Goal: Task Accomplishment & Management: Use online tool/utility

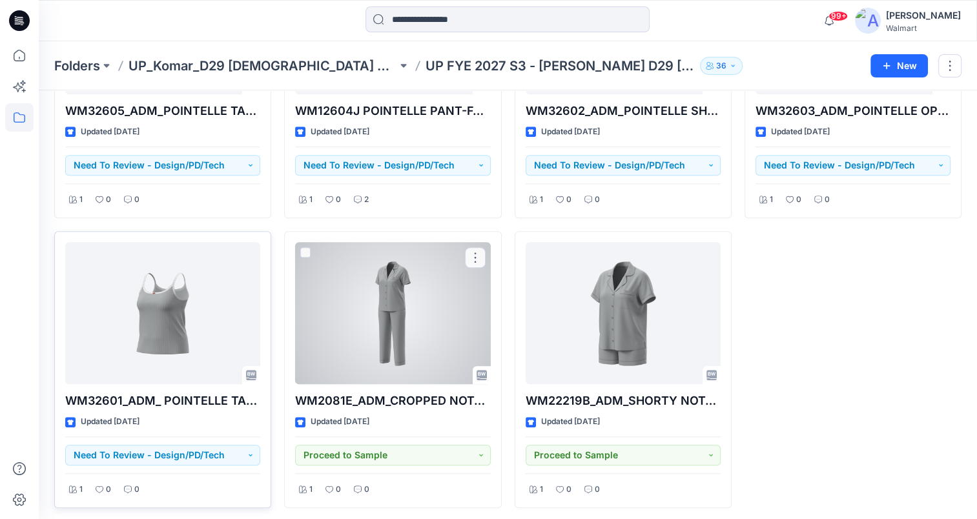
scroll to position [785, 0]
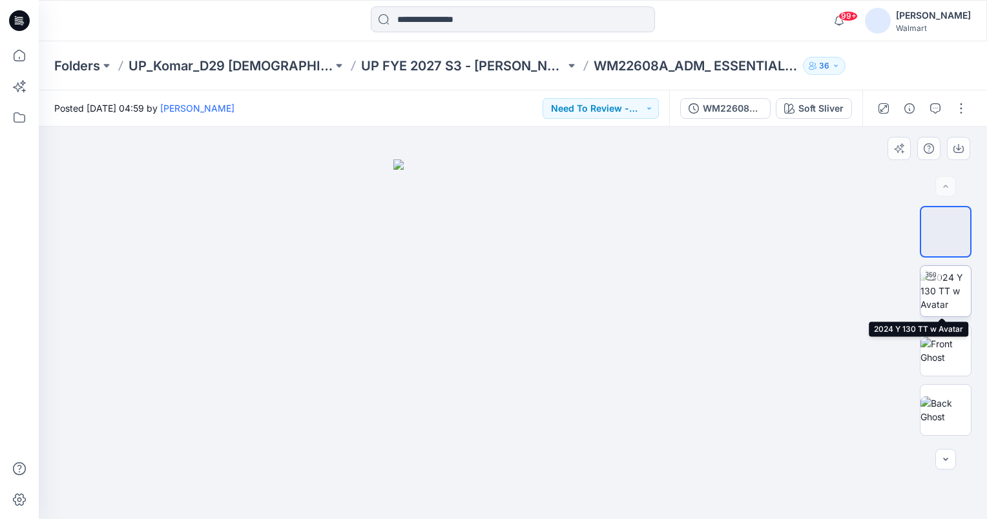
click at [942, 293] on img at bounding box center [945, 291] width 50 height 41
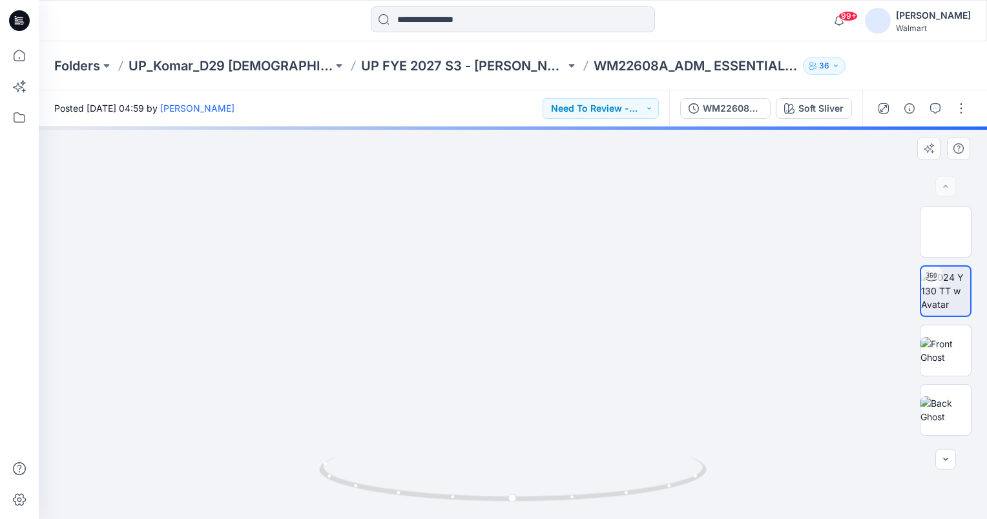
drag, startPoint x: 546, startPoint y: 406, endPoint x: 522, endPoint y: 338, distance: 72.1
click at [522, 338] on img at bounding box center [512, 196] width 760 height 646
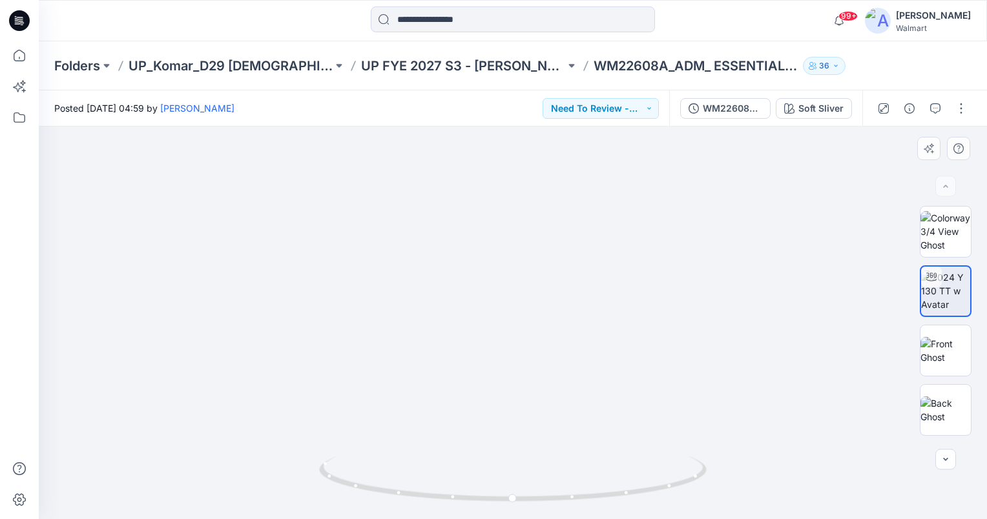
drag, startPoint x: 577, startPoint y: 311, endPoint x: 574, endPoint y: 391, distance: 80.8
click at [574, 346] on img at bounding box center [512, 214] width 760 height 610
drag, startPoint x: 512, startPoint y: 502, endPoint x: 544, endPoint y: 488, distance: 35.0
click at [544, 488] on icon at bounding box center [514, 481] width 391 height 48
click at [623, 119] on div "Posted Thursday, September 25, 2025 04:59 by Sanjeewa Dankoluwa Need To Review …" at bounding box center [354, 108] width 630 height 36
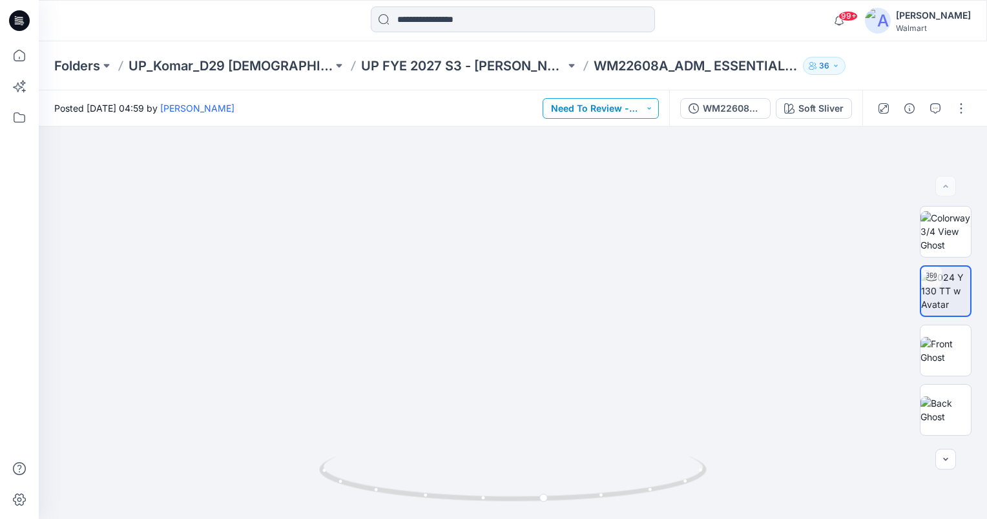
click at [651, 111] on button "Need To Review - Design/PD/Tech" at bounding box center [601, 108] width 116 height 21
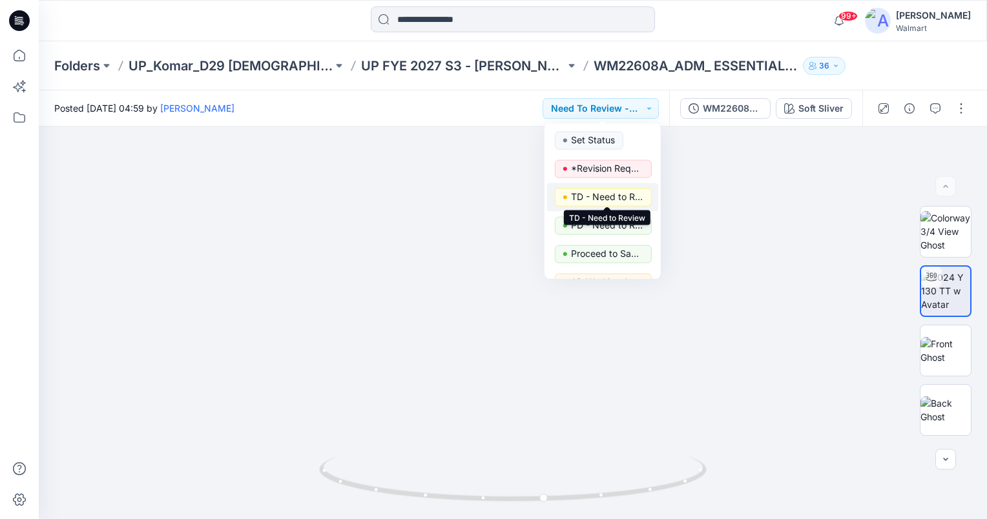
click at [626, 194] on p "TD - Need to Review" at bounding box center [607, 197] width 72 height 17
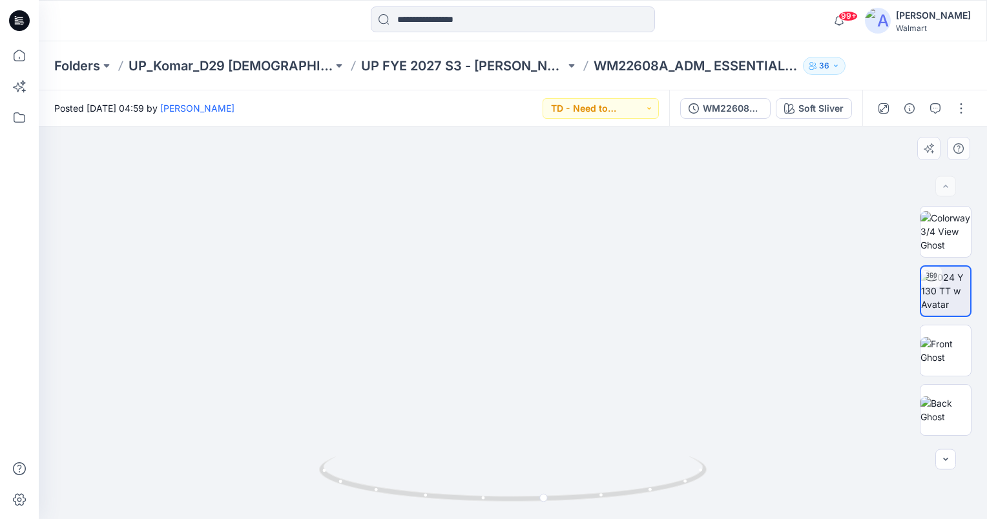
drag, startPoint x: 571, startPoint y: 384, endPoint x: 544, endPoint y: 287, distance: 101.1
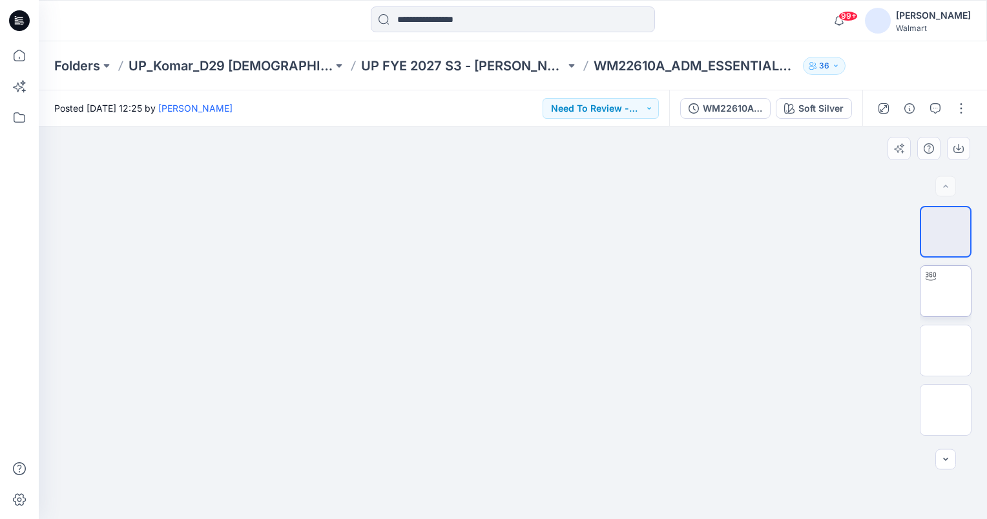
click at [946, 291] on img at bounding box center [946, 291] width 0 height 0
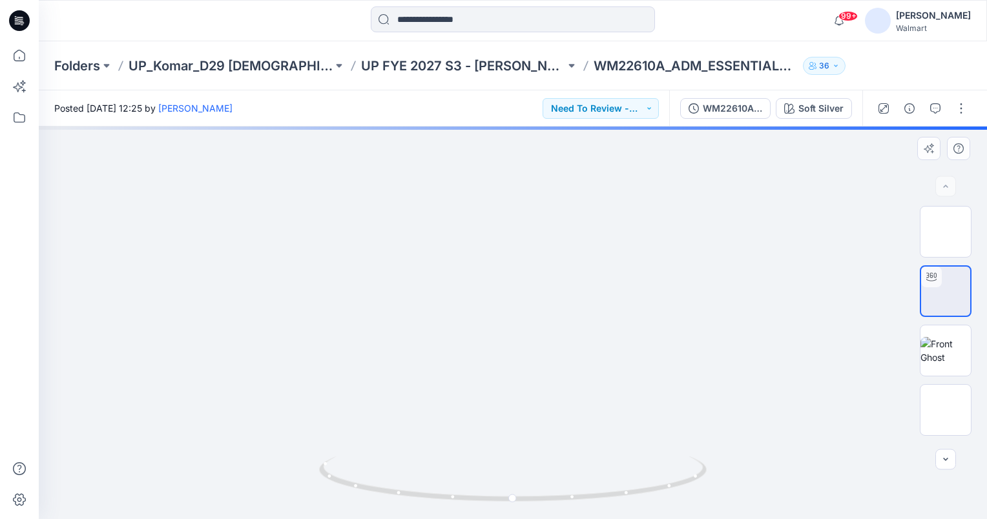
drag, startPoint x: 557, startPoint y: 380, endPoint x: 541, endPoint y: 333, distance: 50.1
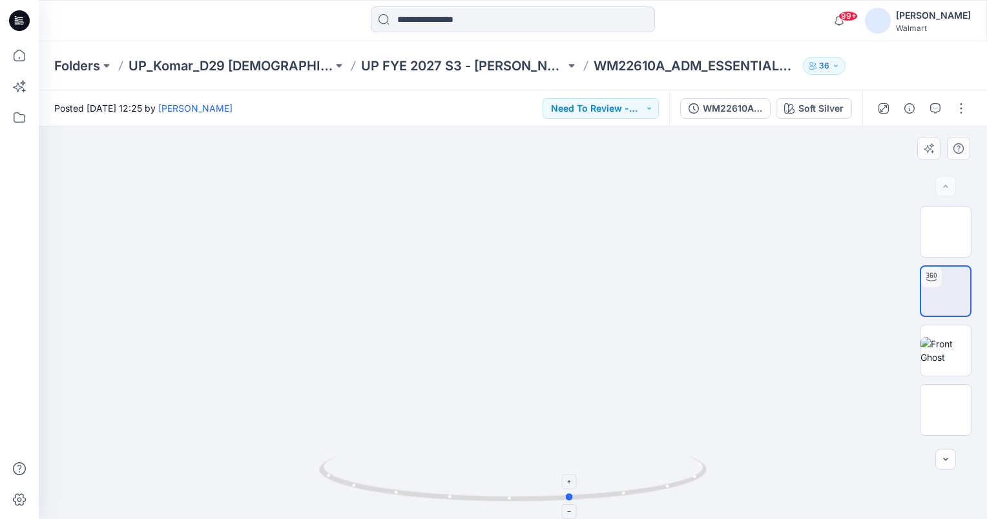
drag, startPoint x: 512, startPoint y: 500, endPoint x: 570, endPoint y: 490, distance: 59.6
click at [570, 490] on icon at bounding box center [514, 481] width 391 height 48
drag, startPoint x: 596, startPoint y: 301, endPoint x: 590, endPoint y: 382, distance: 80.9
drag, startPoint x: 570, startPoint y: 495, endPoint x: 549, endPoint y: 497, distance: 21.4
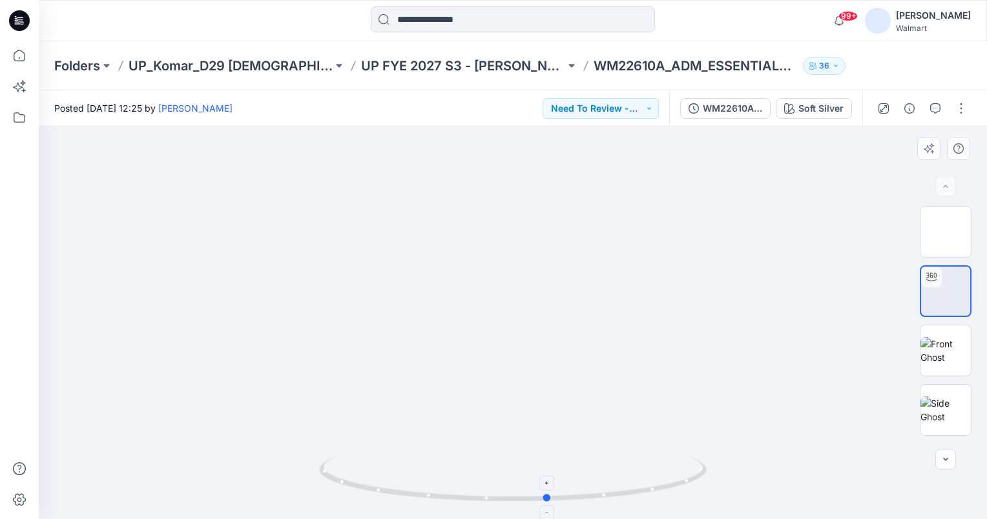
click at [549, 497] on circle at bounding box center [548, 498] width 8 height 8
drag, startPoint x: 543, startPoint y: 236, endPoint x: 526, endPoint y: 335, distance: 99.7
drag, startPoint x: 550, startPoint y: 499, endPoint x: 349, endPoint y: 501, distance: 200.9
click at [349, 501] on icon at bounding box center [514, 481] width 391 height 48
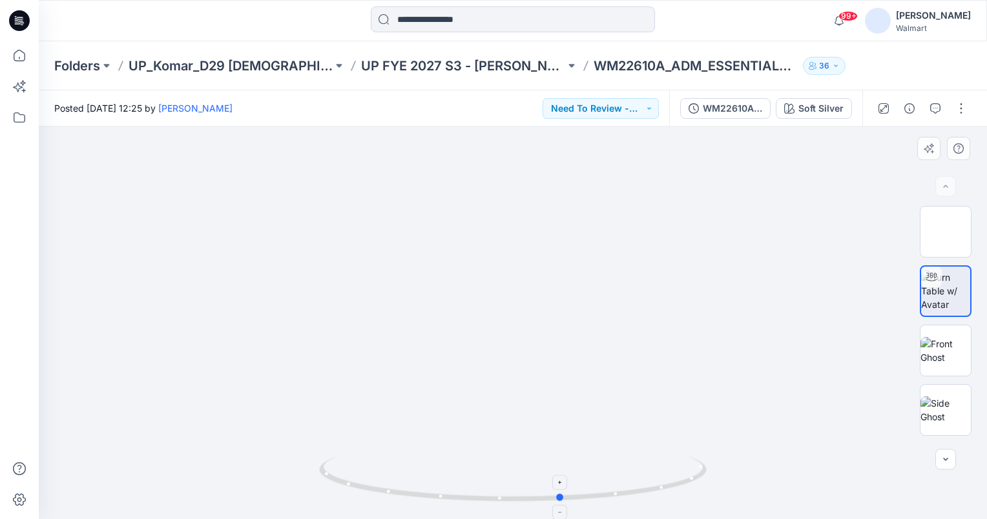
drag, startPoint x: 355, startPoint y: 487, endPoint x: 559, endPoint y: 500, distance: 204.5
click at [559, 500] on icon at bounding box center [514, 481] width 391 height 48
drag, startPoint x: 605, startPoint y: 380, endPoint x: 608, endPoint y: 331, distance: 49.2
click at [607, 120] on div "Posted Saturday, September 20, 2025 12:25 by Gayan Hettiarachchi Need To Review…" at bounding box center [354, 108] width 630 height 36
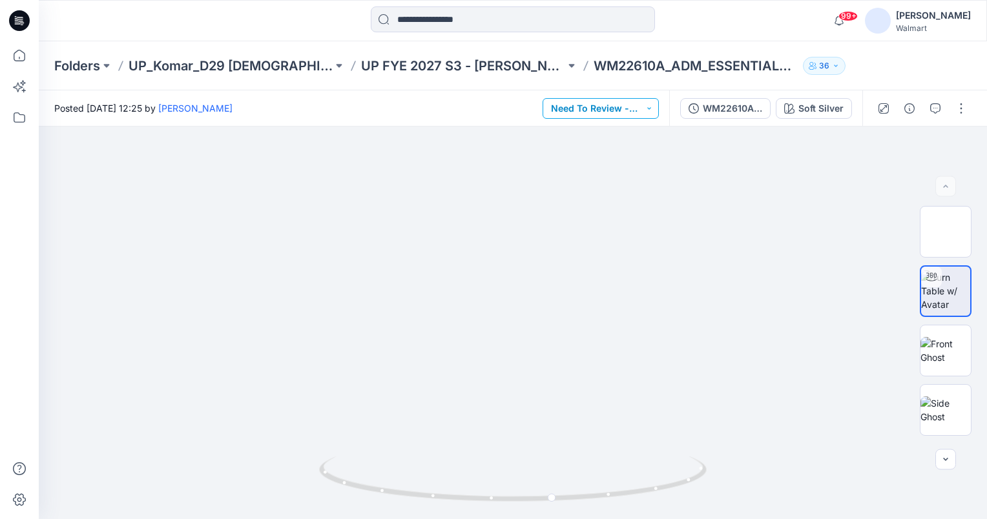
click at [617, 107] on button "Need To Review - Design/PD/Tech" at bounding box center [601, 108] width 116 height 21
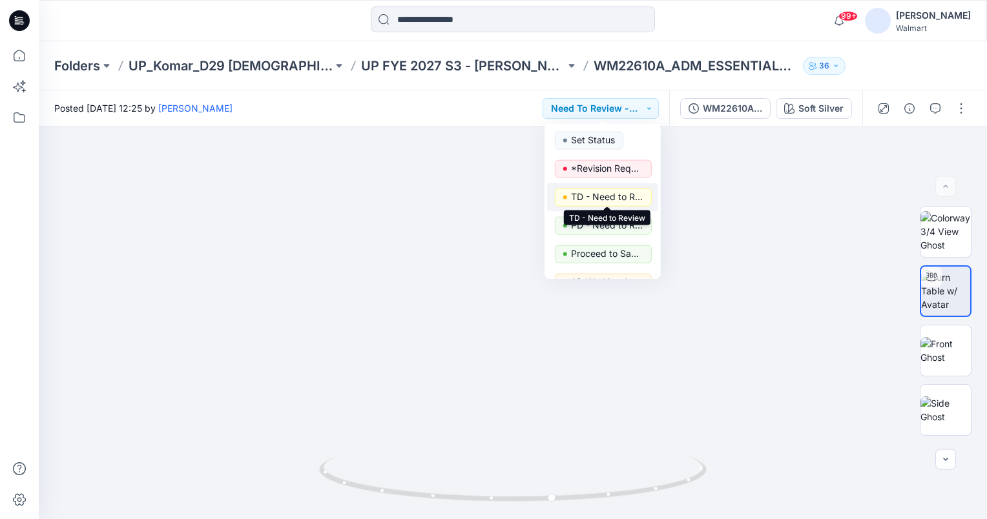
click at [603, 200] on p "TD - Need to Review" at bounding box center [607, 197] width 72 height 17
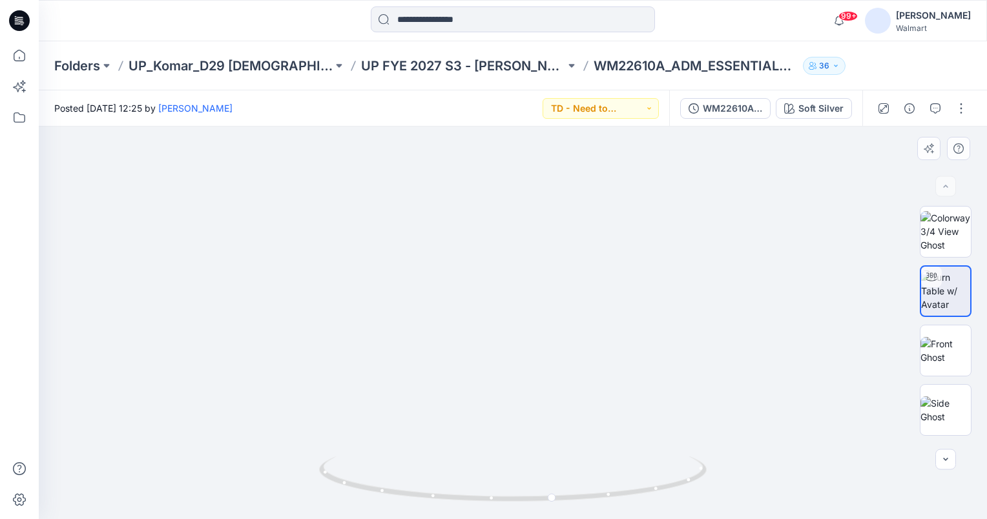
drag, startPoint x: 596, startPoint y: 221, endPoint x: 585, endPoint y: 322, distance: 102.1
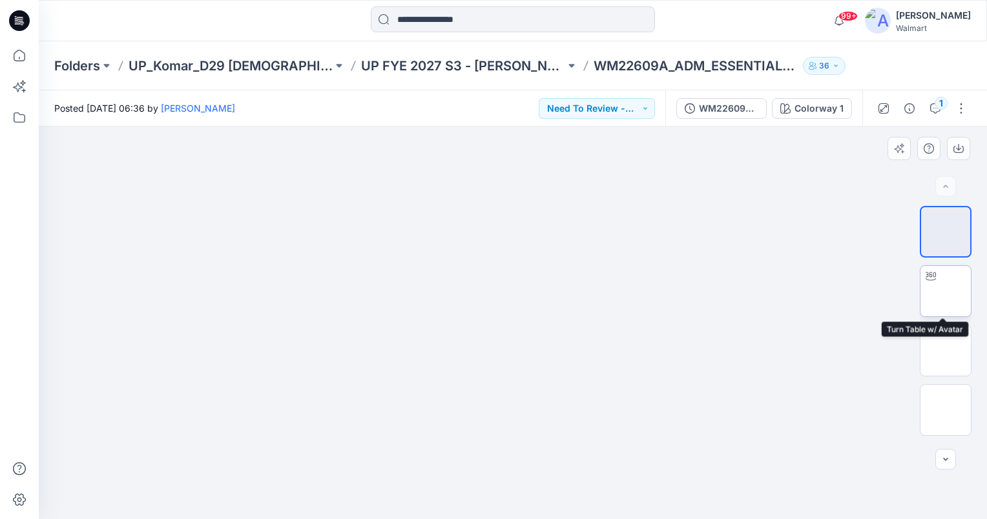
click at [946, 291] on img at bounding box center [946, 291] width 0 height 0
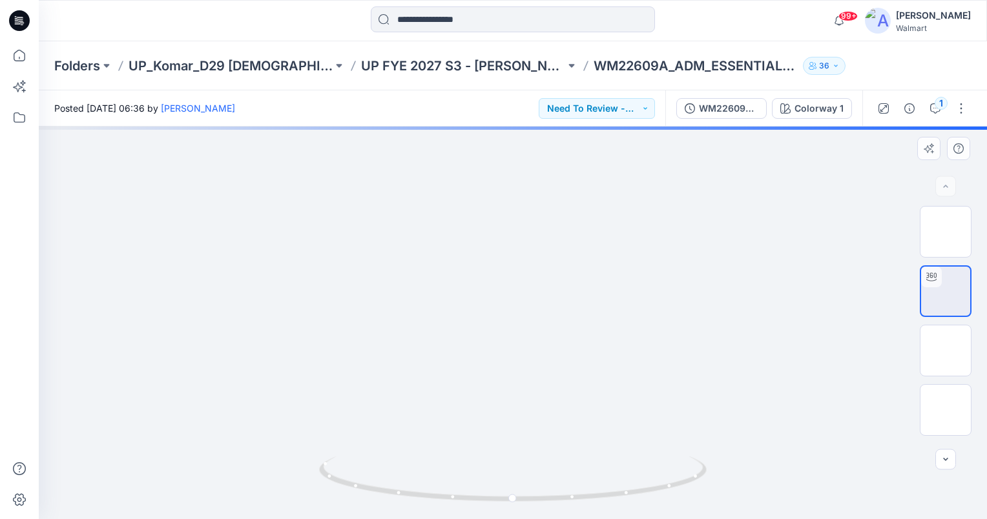
drag, startPoint x: 572, startPoint y: 374, endPoint x: 571, endPoint y: 228, distance: 146.0
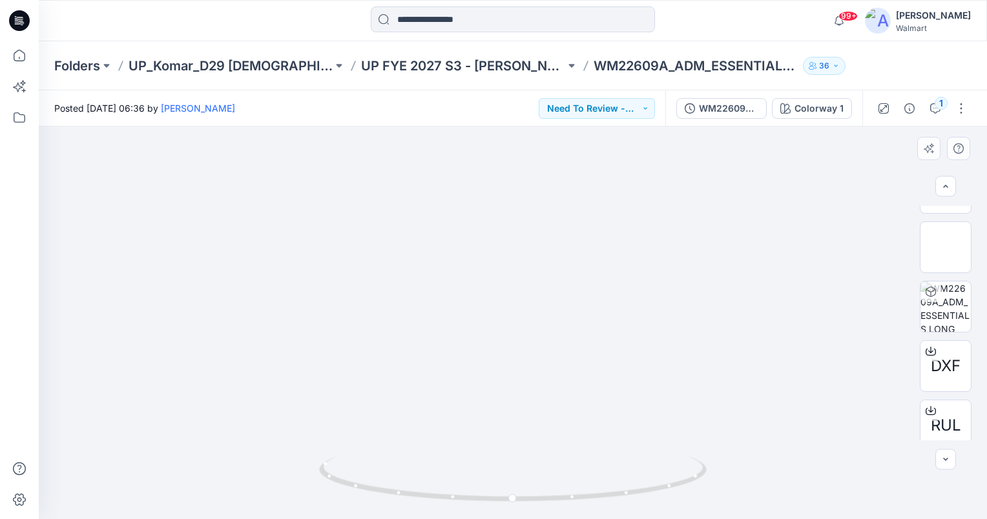
scroll to position [351, 0]
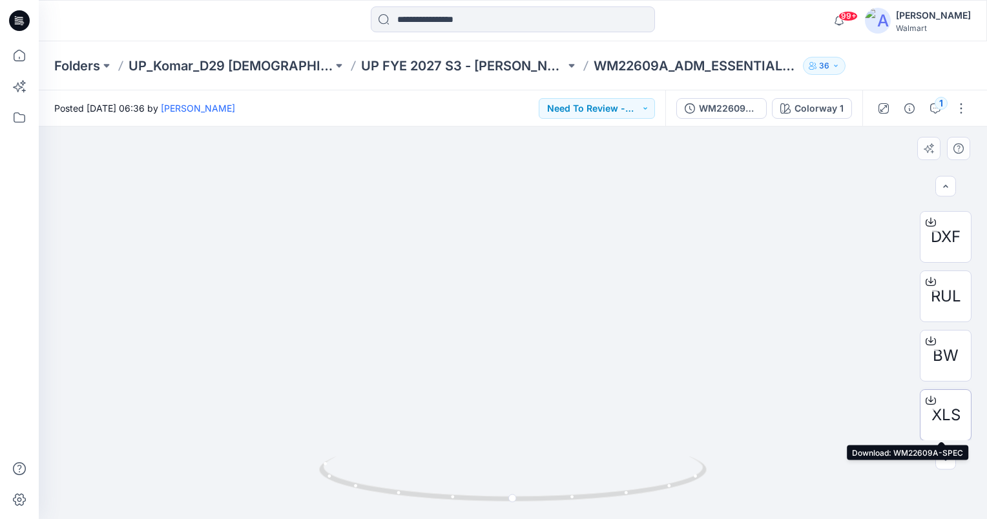
click at [948, 404] on span "XLS" at bounding box center [945, 415] width 29 height 23
drag, startPoint x: 512, startPoint y: 499, endPoint x: 354, endPoint y: 490, distance: 157.8
click at [354, 490] on icon at bounding box center [514, 481] width 391 height 48
drag, startPoint x: 360, startPoint y: 486, endPoint x: 536, endPoint y: 521, distance: 179.1
click at [536, 519] on html "99+ Notifications Steve Menda shared EPYN920_ADM_LL Big Kids Unisex Pajama Pant…" at bounding box center [493, 259] width 987 height 519
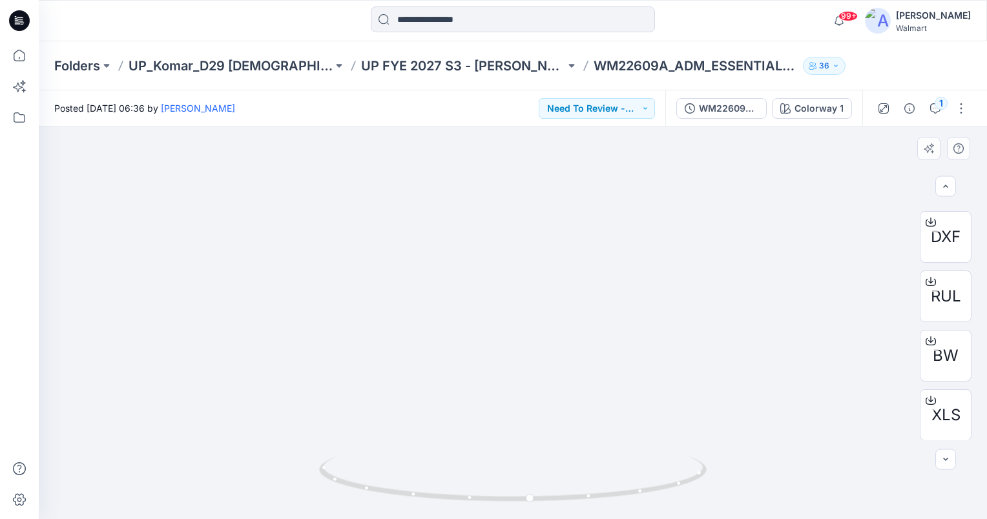
drag, startPoint x: 607, startPoint y: 311, endPoint x: 602, endPoint y: 340, distance: 30.2
click at [602, 340] on img at bounding box center [512, 163] width 760 height 711
drag, startPoint x: 561, startPoint y: 368, endPoint x: 548, endPoint y: 306, distance: 63.3
click at [548, 306] on img at bounding box center [513, 231] width 577 height 577
drag, startPoint x: 548, startPoint y: 372, endPoint x: 554, endPoint y: 350, distance: 22.7
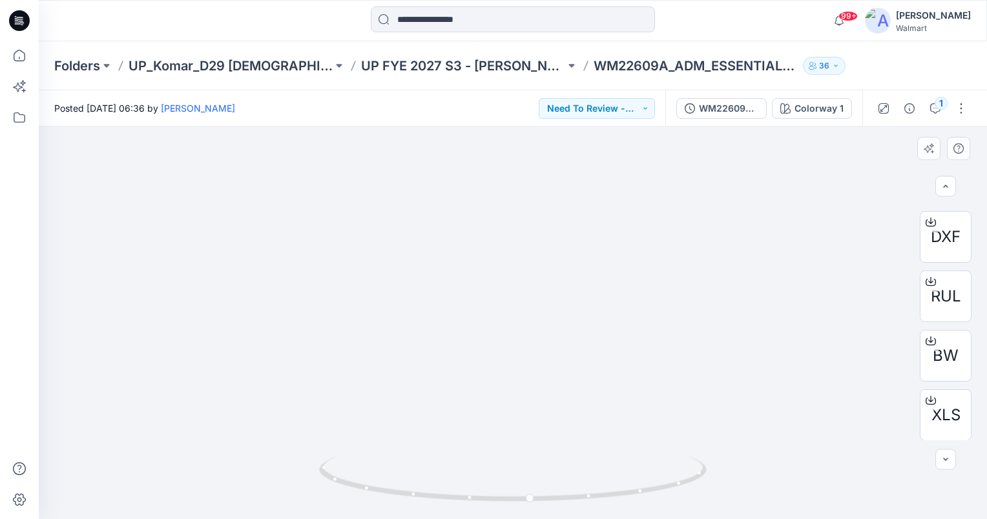
click at [553, 351] on img at bounding box center [513, 231] width 577 height 577
drag, startPoint x: 530, startPoint y: 501, endPoint x: 436, endPoint y: 497, distance: 94.4
click at [436, 497] on circle at bounding box center [439, 497] width 8 height 8
click at [646, 107] on button "Need To Review - Design/PD/Tech" at bounding box center [597, 108] width 116 height 21
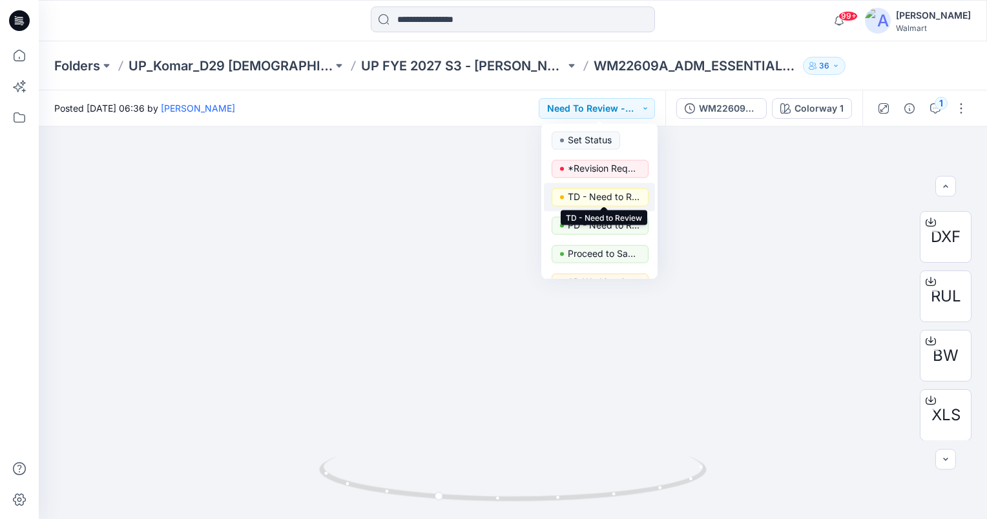
click at [611, 198] on p "TD - Need to Review" at bounding box center [604, 197] width 72 height 17
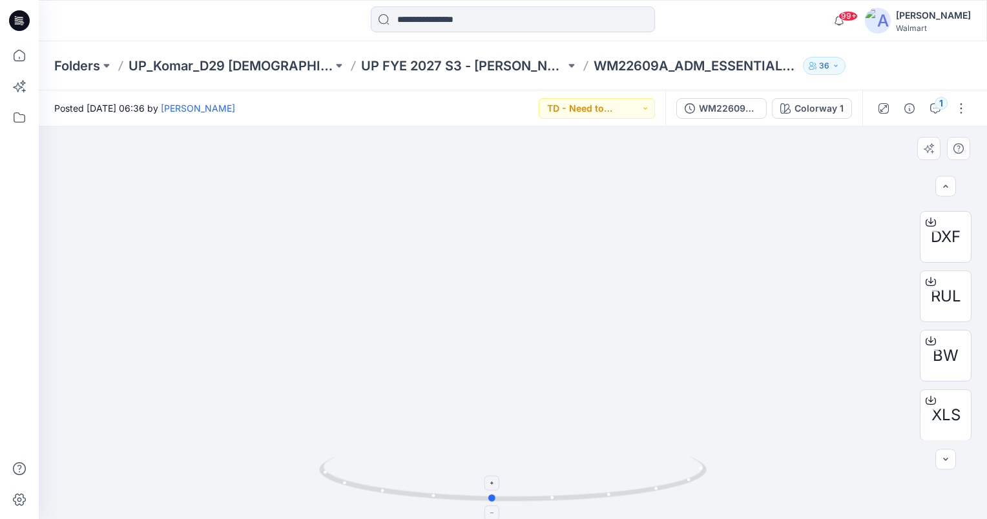
drag, startPoint x: 439, startPoint y: 497, endPoint x: 437, endPoint y: 486, distance: 11.9
click at [481, 490] on icon at bounding box center [514, 481] width 391 height 48
drag, startPoint x: 525, startPoint y: 330, endPoint x: 652, endPoint y: 469, distance: 187.9
click at [662, 519] on html "99+ Notifications Steve Menda shared EPYN920_ADM_LL Big Kids Unisex Pajama Pant…" at bounding box center [493, 259] width 987 height 519
drag, startPoint x: 656, startPoint y: 294, endPoint x: 504, endPoint y: 453, distance: 219.7
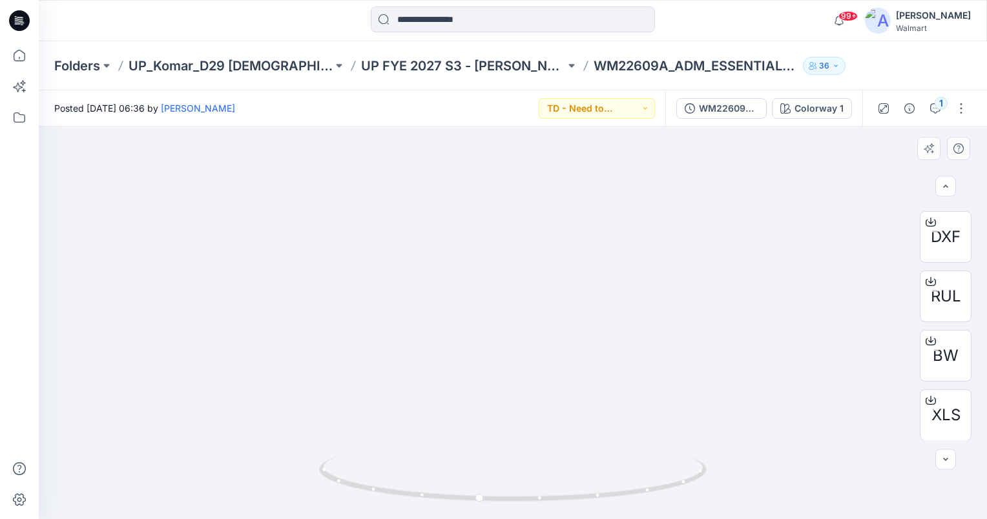
click at [502, 448] on img at bounding box center [532, 227] width 1496 height 1496
drag, startPoint x: 480, startPoint y: 497, endPoint x: 510, endPoint y: 495, distance: 30.4
click at [510, 495] on circle at bounding box center [510, 499] width 8 height 8
drag, startPoint x: 634, startPoint y: 304, endPoint x: 598, endPoint y: 313, distance: 37.4
click at [598, 313] on img at bounding box center [507, 218] width 1680 height 1680
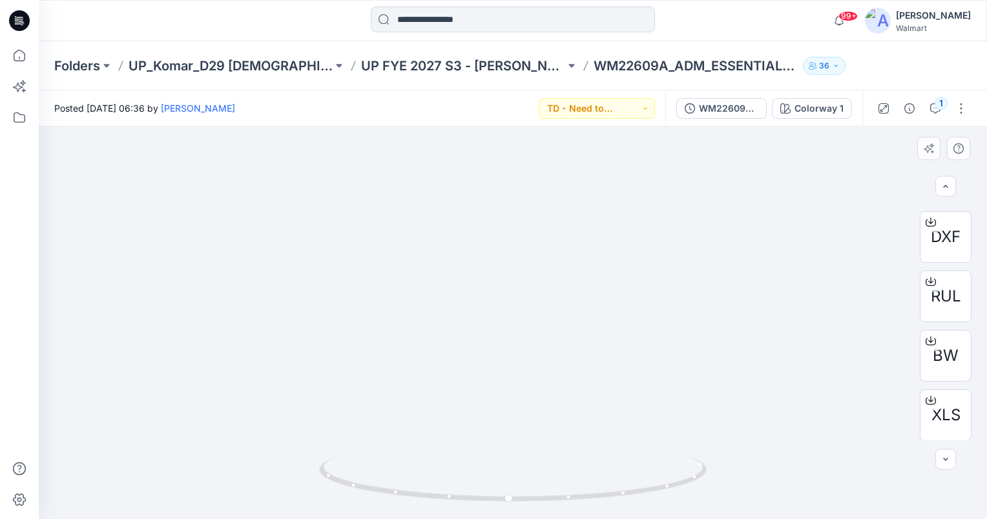
drag, startPoint x: 587, startPoint y: 264, endPoint x: 583, endPoint y: 316, distance: 52.5
click at [583, 316] on img at bounding box center [493, 226] width 2231 height 2231
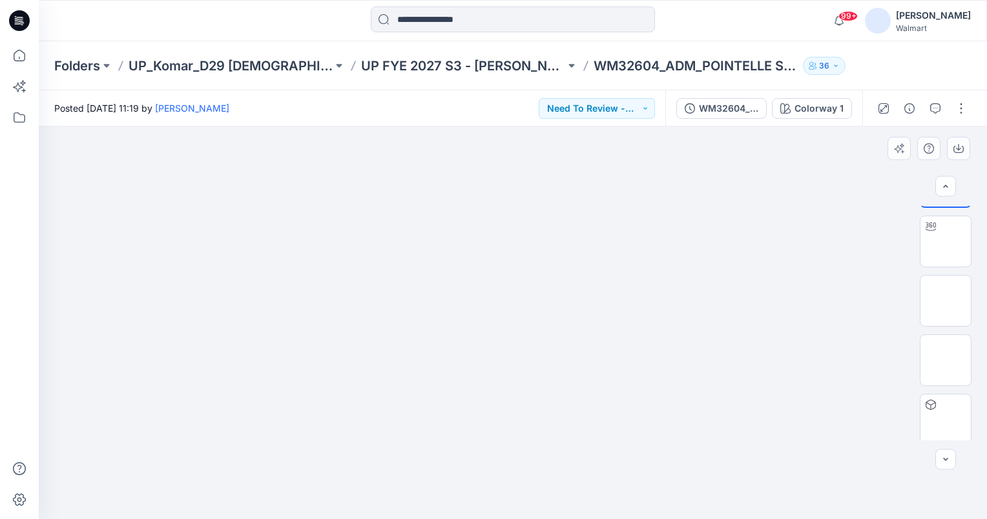
scroll to position [173, 0]
click at [946, 237] on img at bounding box center [946, 237] width 0 height 0
drag, startPoint x: 549, startPoint y: 398, endPoint x: 540, endPoint y: 323, distance: 75.5
drag, startPoint x: 537, startPoint y: 326, endPoint x: 536, endPoint y: 275, distance: 50.4
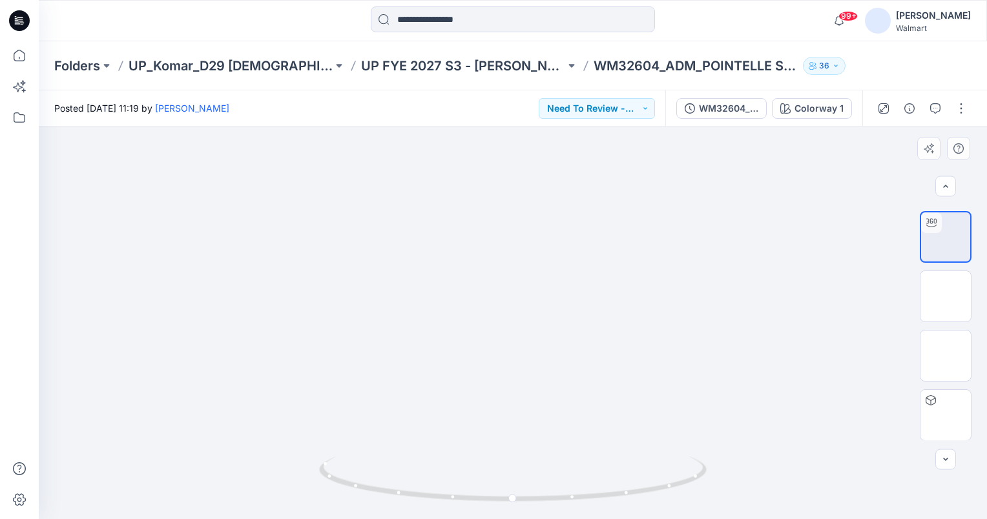
drag, startPoint x: 513, startPoint y: 499, endPoint x: 349, endPoint y: 498, distance: 164.7
click at [349, 498] on icon at bounding box center [514, 481] width 391 height 48
drag, startPoint x: 517, startPoint y: 430, endPoint x: 514, endPoint y: 406, distance: 24.8
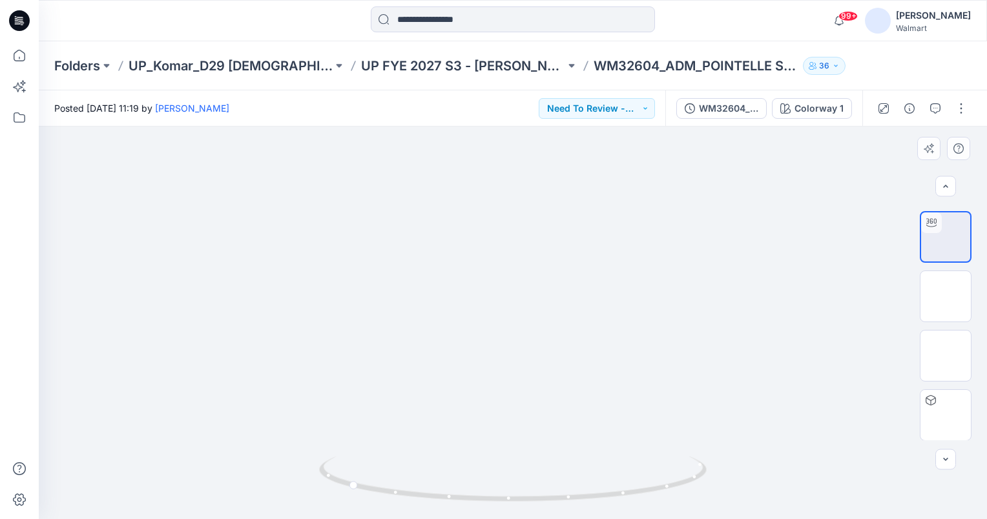
drag, startPoint x: 539, startPoint y: 355, endPoint x: 539, endPoint y: 399, distance: 43.9
drag, startPoint x: 353, startPoint y: 488, endPoint x: 437, endPoint y: 509, distance: 86.6
click at [437, 505] on icon at bounding box center [514, 481] width 391 height 48
click at [652, 111] on button "Need To Review - Design/PD/Tech" at bounding box center [597, 108] width 116 height 21
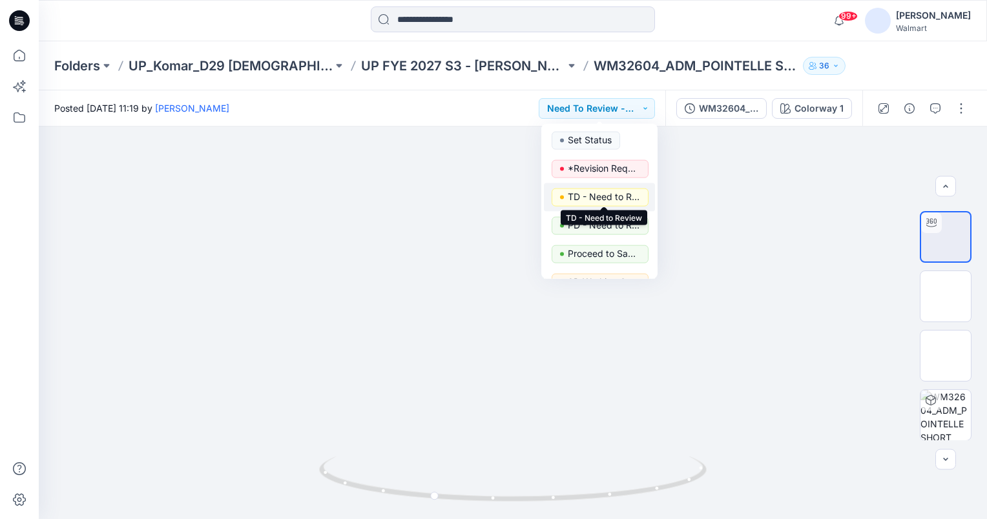
click at [615, 195] on p "TD - Need to Review" at bounding box center [604, 197] width 72 height 17
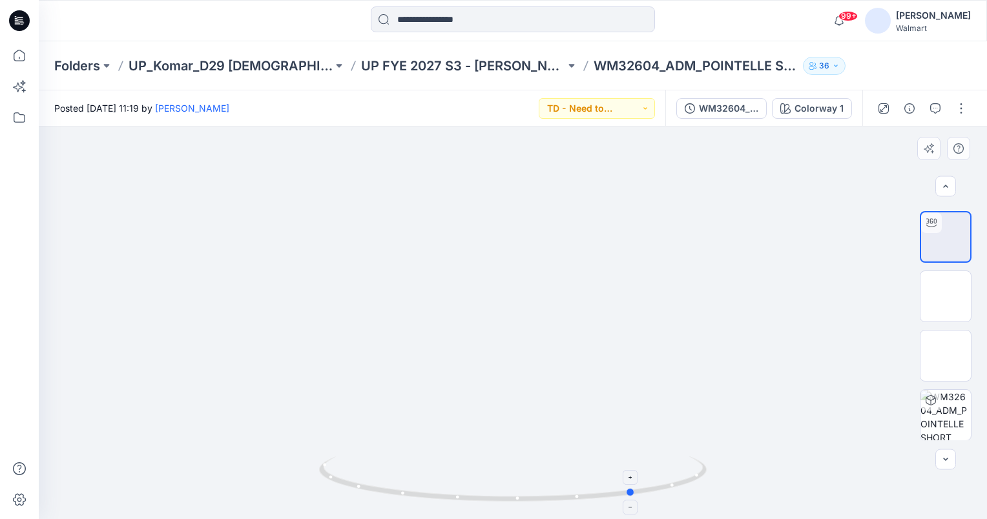
drag, startPoint x: 434, startPoint y: 495, endPoint x: 637, endPoint y: 486, distance: 203.0
click at [637, 486] on icon at bounding box center [514, 481] width 391 height 48
click at [776, 21] on div "99+ Notifications [PERSON_NAME] shared EPYN920_ADM_LL Big Kids Unisex Pajama Pa…" at bounding box center [512, 20] width 947 height 28
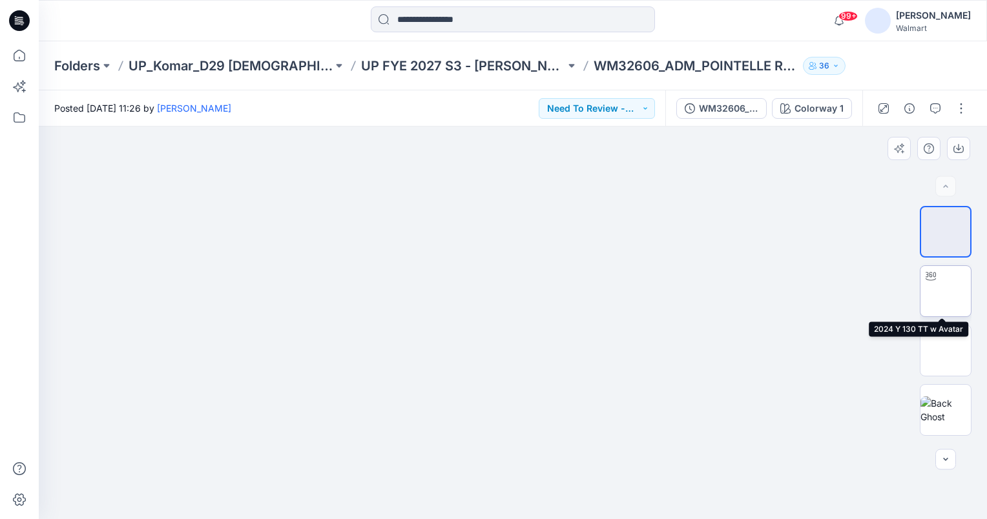
click at [946, 291] on img at bounding box center [946, 291] width 0 height 0
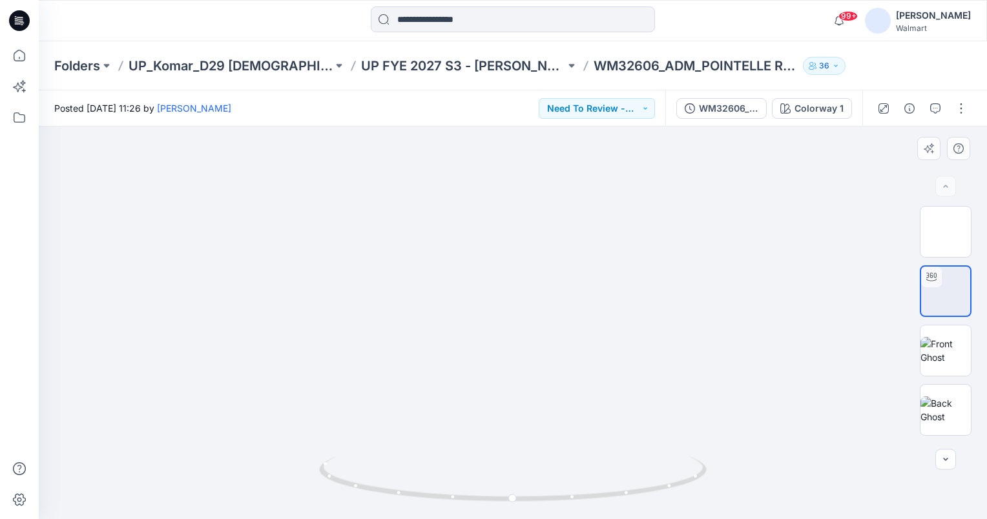
drag, startPoint x: 561, startPoint y: 384, endPoint x: 558, endPoint y: 313, distance: 71.1
drag, startPoint x: 512, startPoint y: 497, endPoint x: 464, endPoint y: 538, distance: 63.3
click at [464, 519] on html "99+ Notifications Steve Menda shared EPYN920_ADM_LL Big Kids Unisex Pajama Pant…" at bounding box center [493, 259] width 987 height 519
drag, startPoint x: 465, startPoint y: 494, endPoint x: 521, endPoint y: 497, distance: 55.6
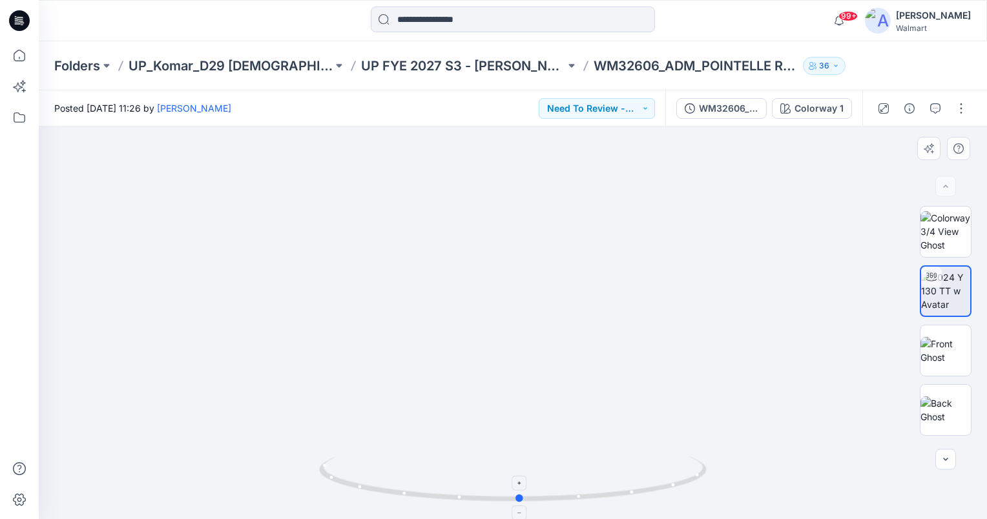
click at [521, 497] on circle at bounding box center [520, 499] width 8 height 8
drag, startPoint x: 586, startPoint y: 285, endPoint x: 593, endPoint y: 413, distance: 127.4
click at [593, 413] on img at bounding box center [520, 330] width 1312 height 1312
drag, startPoint x: 577, startPoint y: 411, endPoint x: 583, endPoint y: 351, distance: 59.7
click at [583, 351] on img at bounding box center [512, 204] width 760 height 629
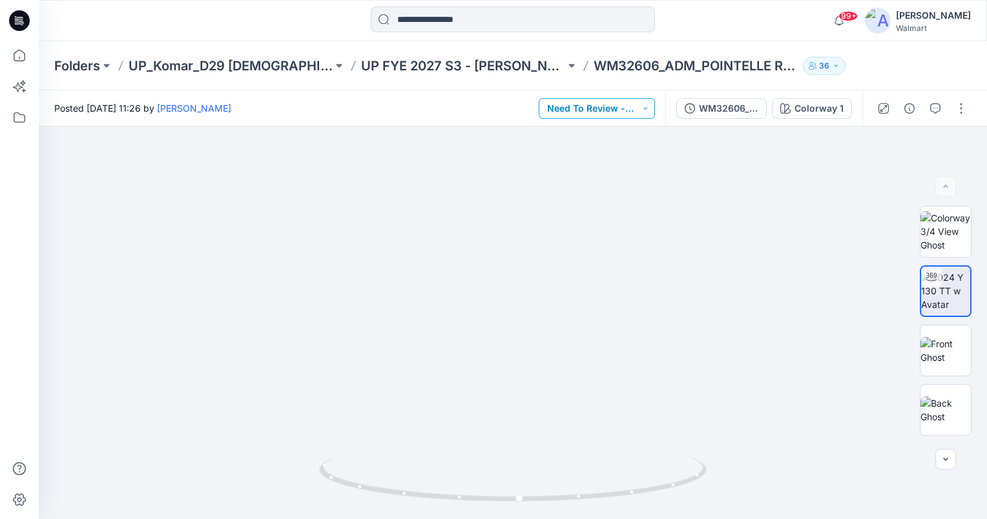
click at [636, 108] on button "Need To Review - Design/PD/Tech" at bounding box center [597, 108] width 116 height 21
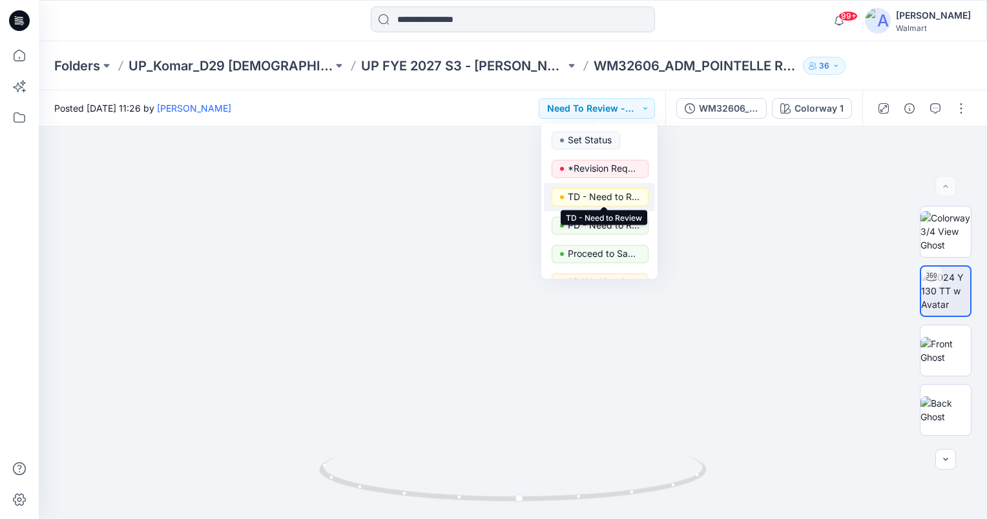
click at [619, 195] on p "TD - Need to Review" at bounding box center [604, 197] width 72 height 17
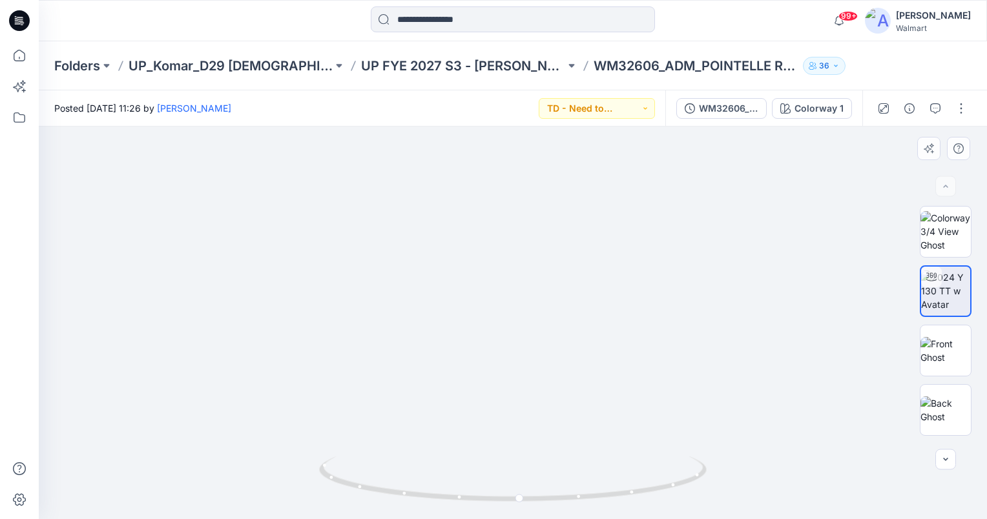
click at [716, 305] on img at bounding box center [512, 203] width 760 height 632
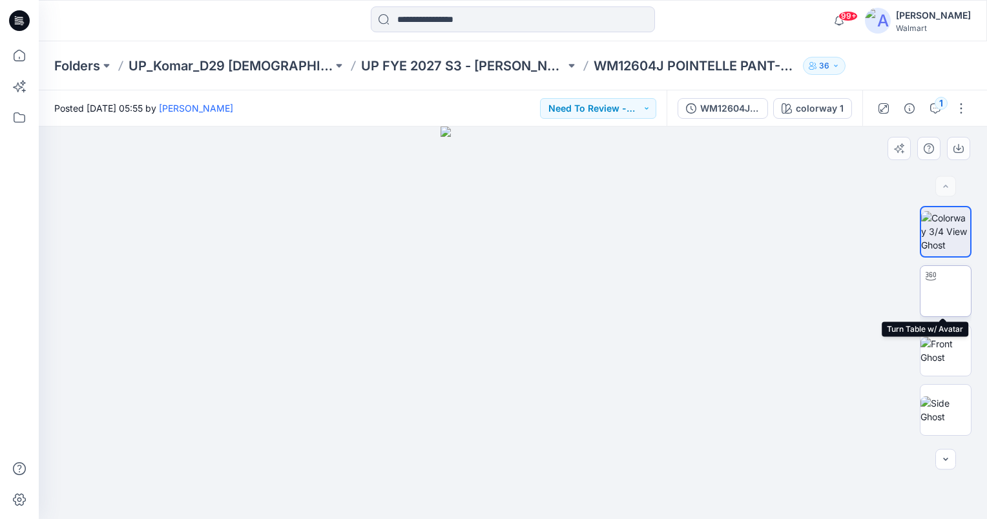
click at [939, 292] on img at bounding box center [945, 291] width 50 height 41
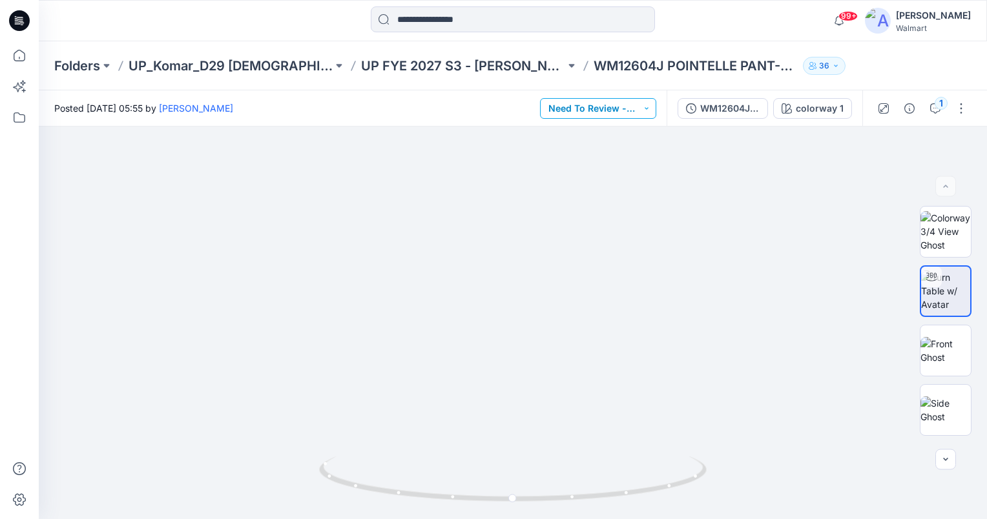
click at [643, 105] on button "Need To Review - Design/PD/Tech" at bounding box center [598, 108] width 116 height 21
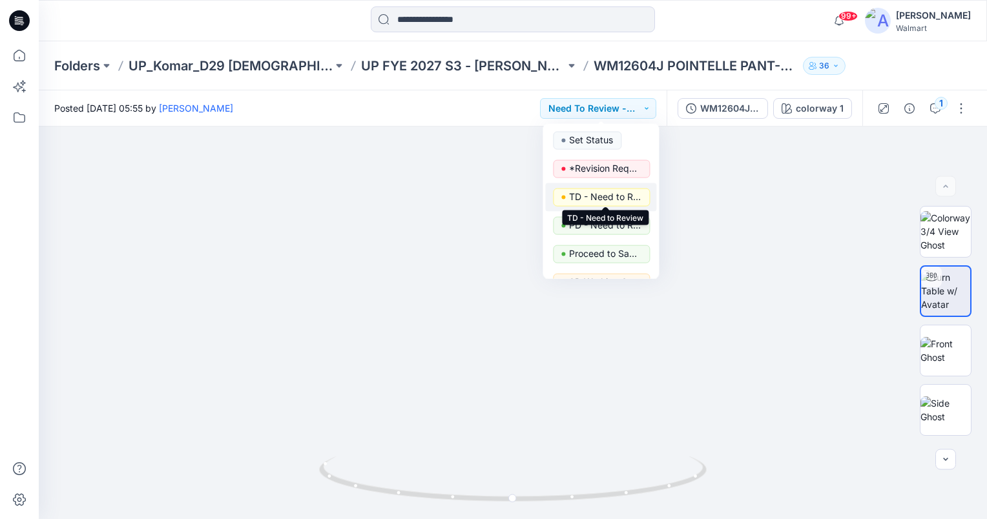
click at [612, 193] on p "TD - Need to Review" at bounding box center [605, 197] width 72 height 17
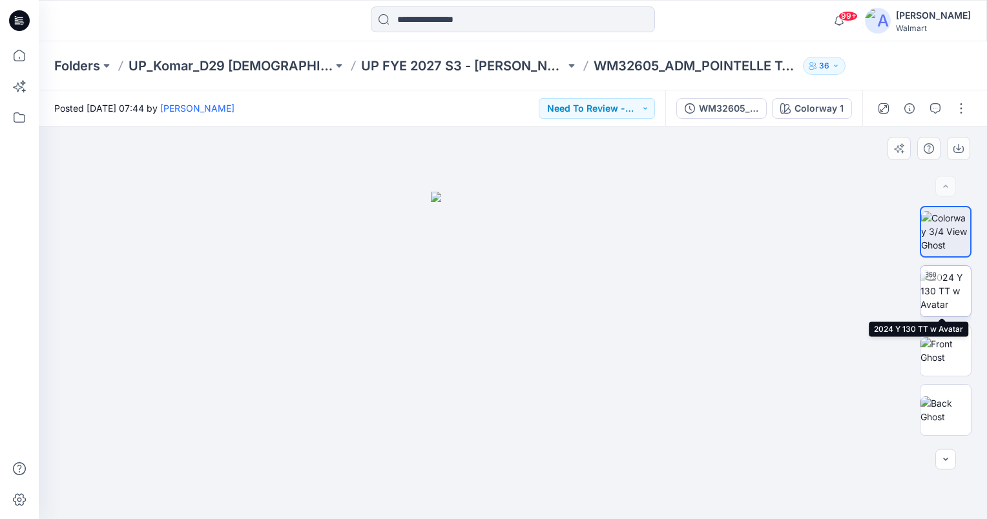
click at [931, 291] on img at bounding box center [945, 291] width 50 height 41
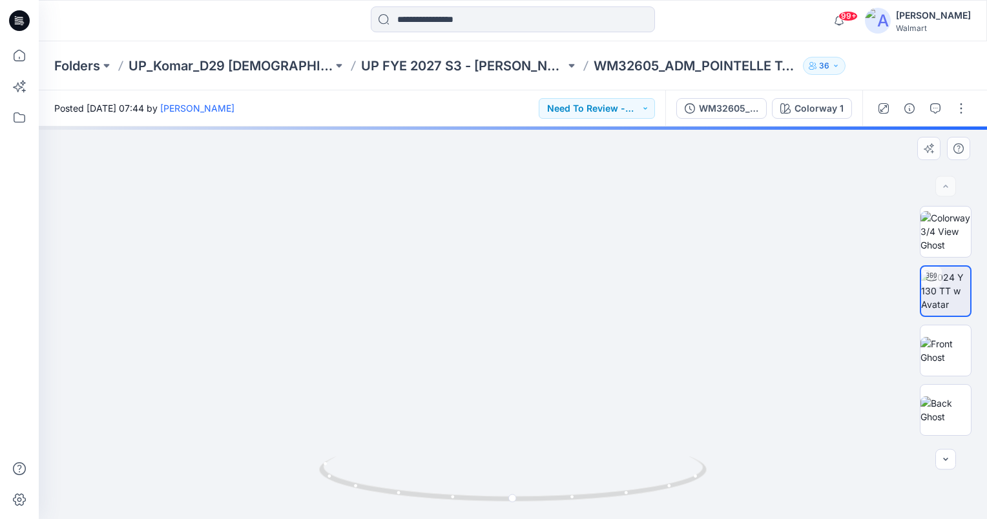
drag, startPoint x: 576, startPoint y: 291, endPoint x: 585, endPoint y: 255, distance: 36.7
click at [585, 255] on img at bounding box center [521, 121] width 1128 height 796
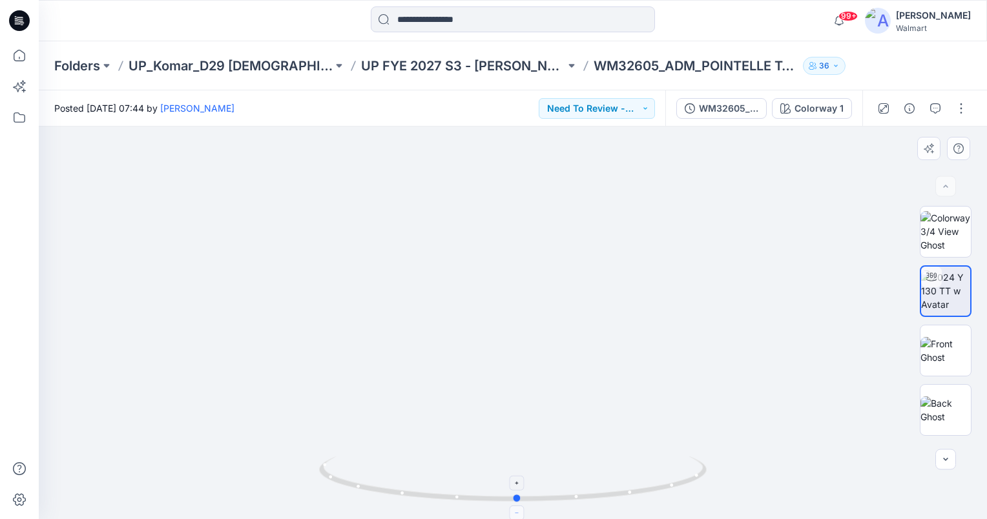
drag, startPoint x: 511, startPoint y: 501, endPoint x: 515, endPoint y: 508, distance: 8.4
click at [515, 505] on icon at bounding box center [514, 481] width 391 height 48
drag, startPoint x: 617, startPoint y: 278, endPoint x: 612, endPoint y: 365, distance: 87.3
click at [612, 365] on img at bounding box center [536, 62] width 1496 height 914
drag, startPoint x: 519, startPoint y: 497, endPoint x: 457, endPoint y: 499, distance: 61.4
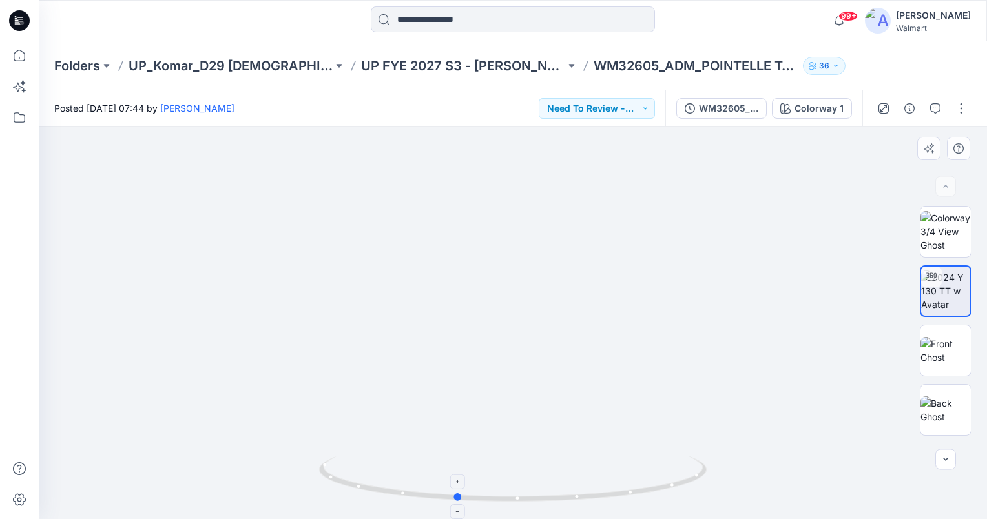
click at [457, 499] on circle at bounding box center [458, 497] width 8 height 8
drag, startPoint x: 458, startPoint y: 495, endPoint x: 498, endPoint y: 497, distance: 40.1
click at [498, 497] on circle at bounding box center [497, 499] width 8 height 8
drag, startPoint x: 592, startPoint y: 375, endPoint x: 588, endPoint y: 333, distance: 41.5
click at [588, 333] on img at bounding box center [513, 172] width 944 height 693
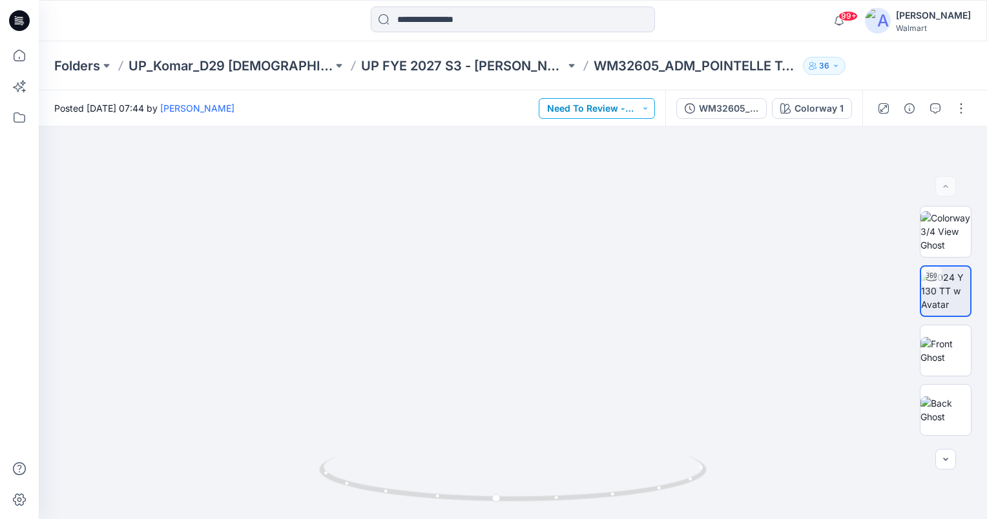
click at [631, 110] on button "Need To Review - Design/PD/Tech" at bounding box center [597, 108] width 116 height 21
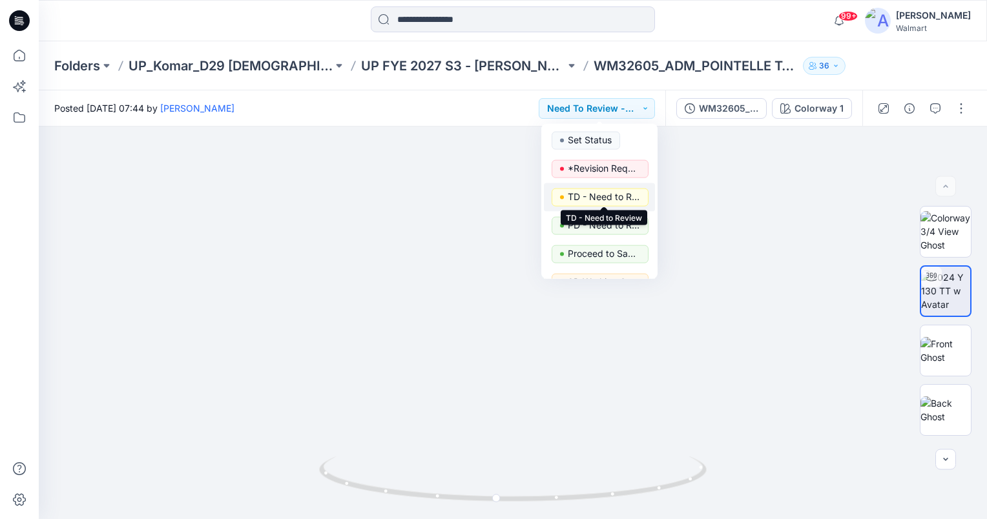
click at [610, 195] on p "TD - Need to Review" at bounding box center [604, 197] width 72 height 17
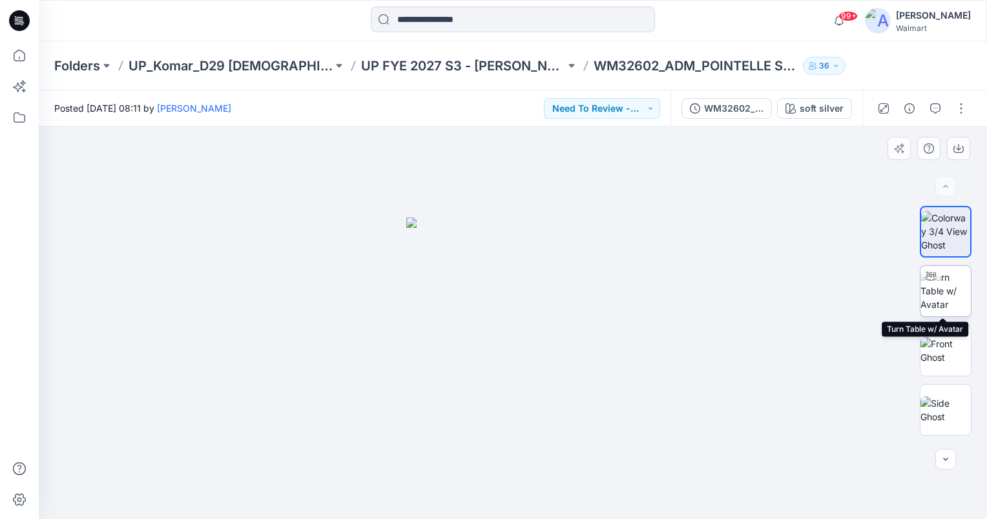
click at [947, 292] on img at bounding box center [945, 291] width 50 height 41
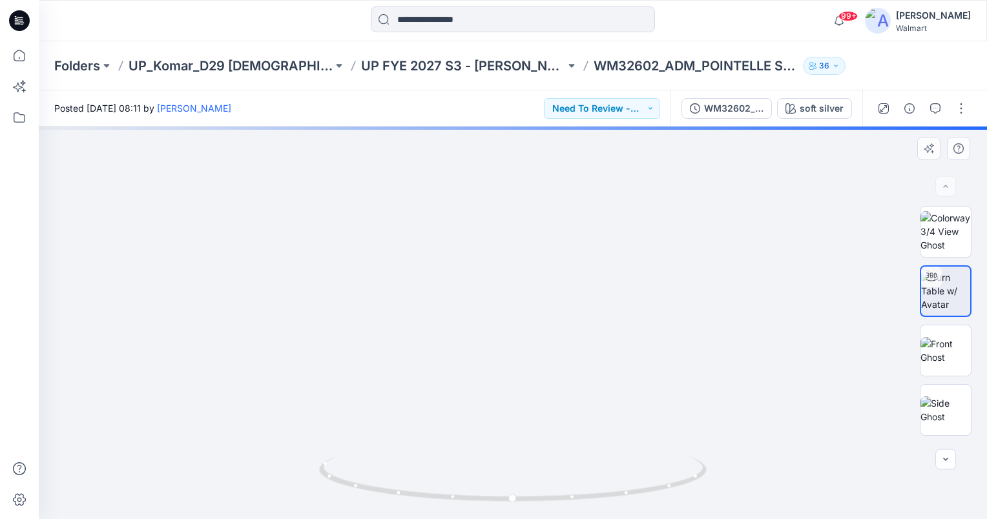
drag, startPoint x: 553, startPoint y: 376, endPoint x: 549, endPoint y: 304, distance: 71.8
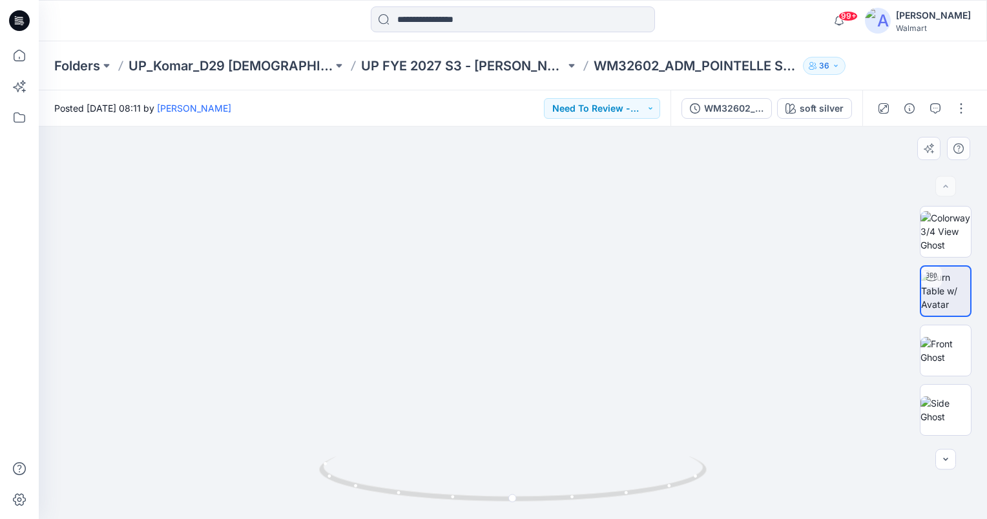
drag, startPoint x: 564, startPoint y: 224, endPoint x: 570, endPoint y: 247, distance: 23.3
click at [614, 114] on button "Need To Review - Design/PD/Tech" at bounding box center [602, 108] width 116 height 21
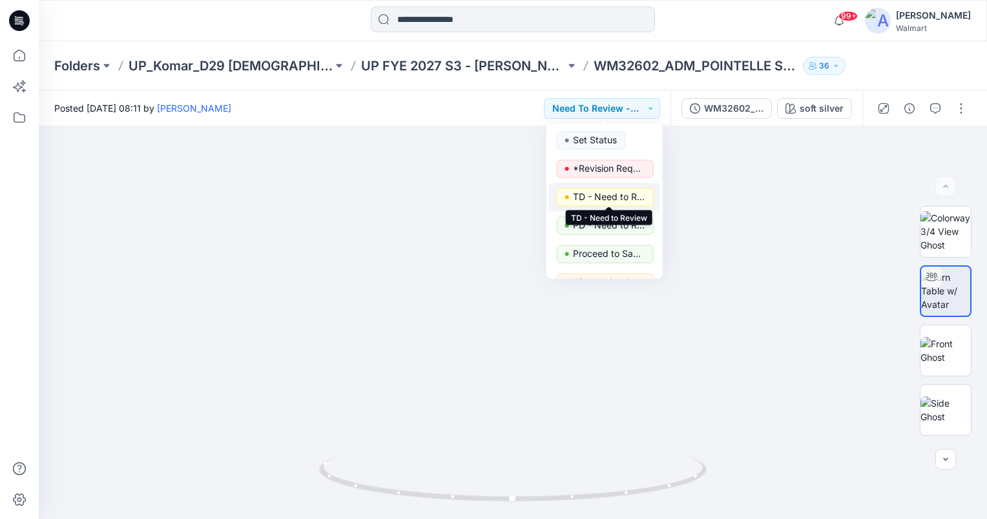
click at [612, 195] on p "TD - Need to Review" at bounding box center [609, 197] width 72 height 17
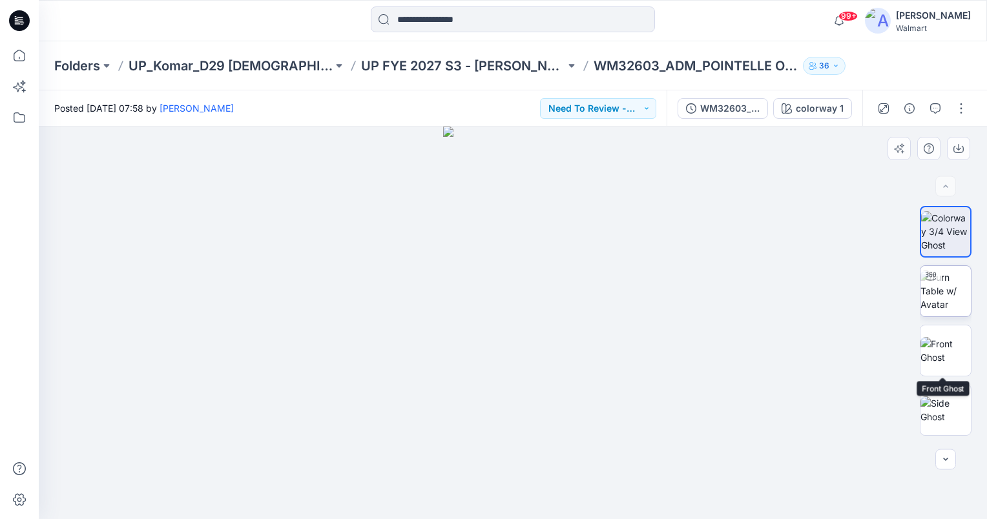
click at [949, 305] on img at bounding box center [945, 291] width 50 height 41
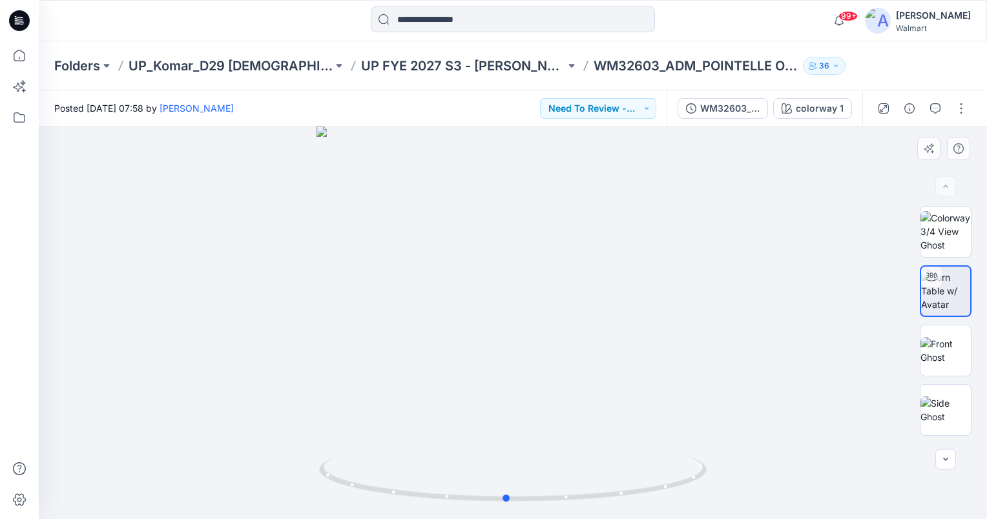
drag, startPoint x: 547, startPoint y: 409, endPoint x: 545, endPoint y: 366, distance: 44.0
click at [545, 366] on div at bounding box center [513, 323] width 948 height 393
drag, startPoint x: 505, startPoint y: 498, endPoint x: 495, endPoint y: 492, distance: 11.6
click at [495, 492] on icon at bounding box center [514, 481] width 391 height 48
drag, startPoint x: 559, startPoint y: 446, endPoint x: 564, endPoint y: 342, distance: 104.1
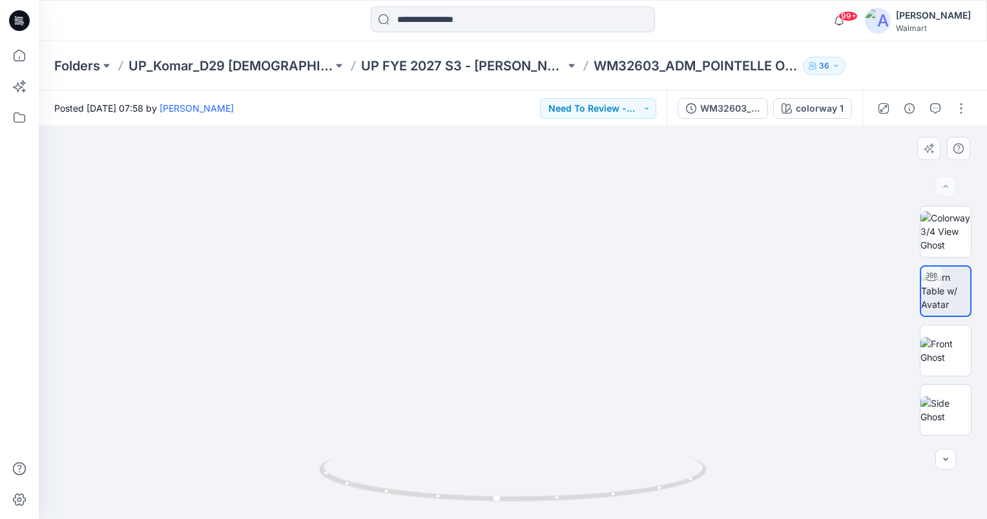
click at [564, 342] on img at bounding box center [513, 231] width 577 height 577
drag, startPoint x: 567, startPoint y: 273, endPoint x: 566, endPoint y: 448, distance: 174.4
click at [566, 448] on img at bounding box center [513, 134] width 944 height 770
drag, startPoint x: 499, startPoint y: 497, endPoint x: 342, endPoint y: 481, distance: 158.5
click at [342, 481] on circle at bounding box center [345, 483] width 8 height 8
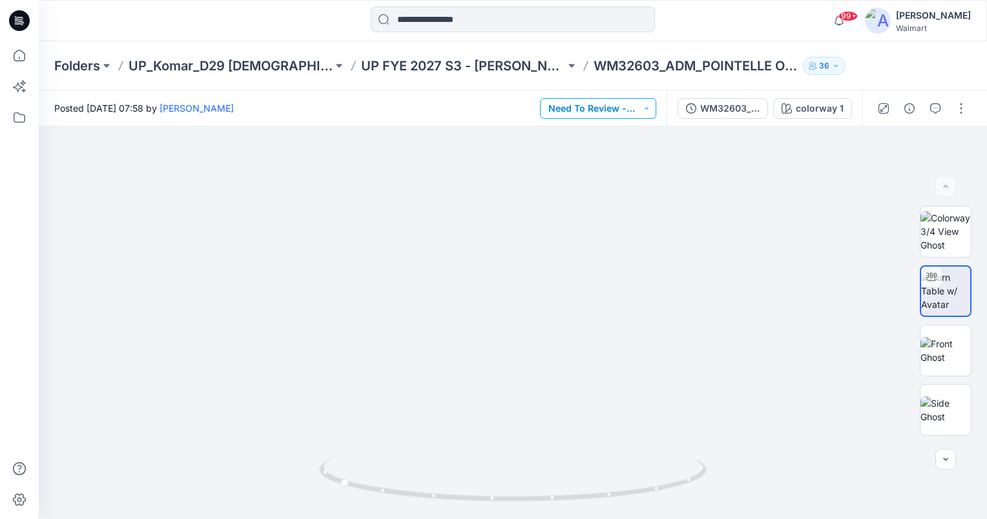
click at [637, 112] on button "Need To Review - Design/PD/Tech" at bounding box center [598, 108] width 116 height 21
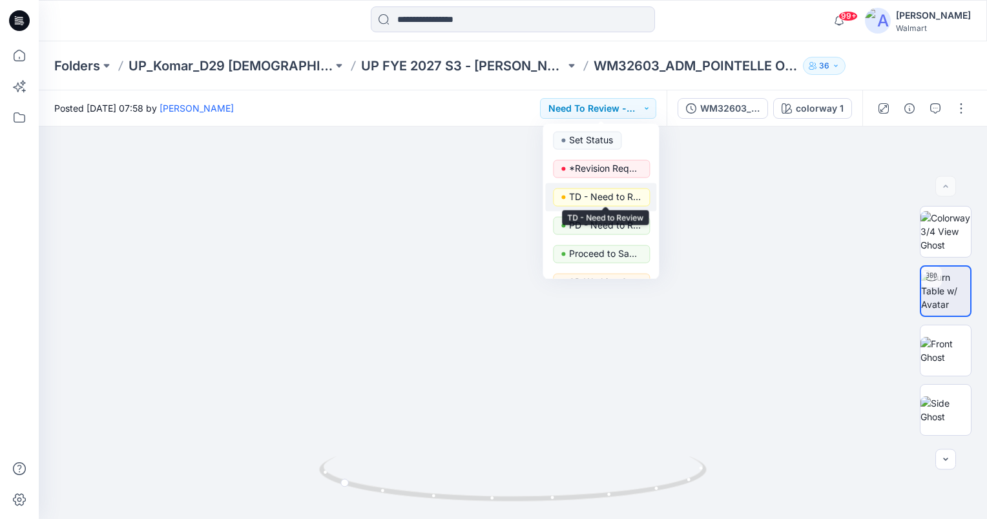
click at [617, 202] on p "TD - Need to Review" at bounding box center [605, 197] width 72 height 17
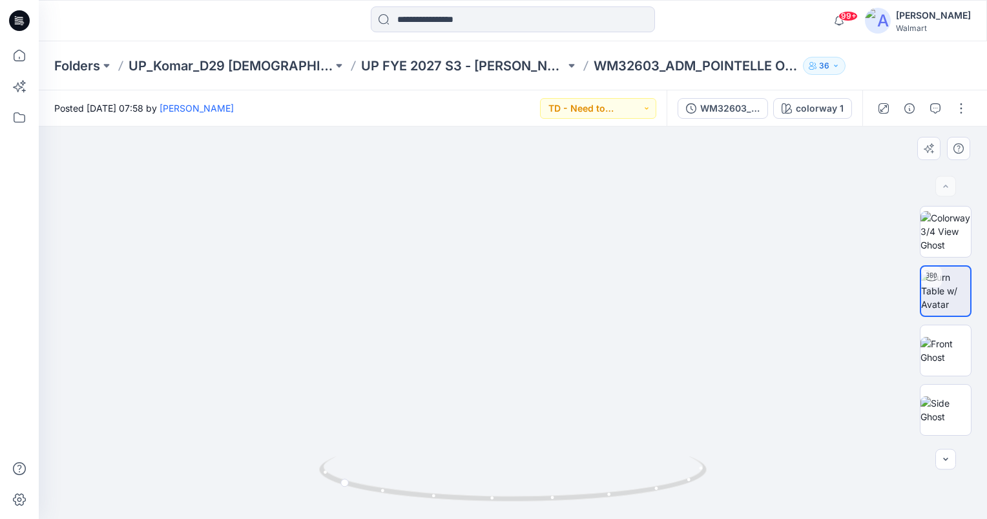
click at [765, 334] on img at bounding box center [513, 260] width 577 height 519
drag, startPoint x: 346, startPoint y: 484, endPoint x: 570, endPoint y: 517, distance: 226.5
click at [569, 517] on div at bounding box center [513, 487] width 388 height 65
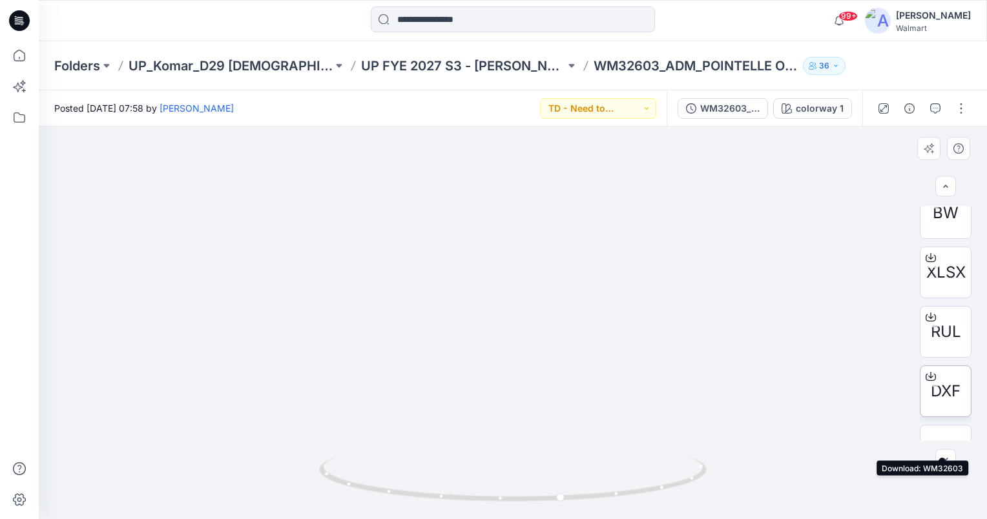
scroll to position [336, 0]
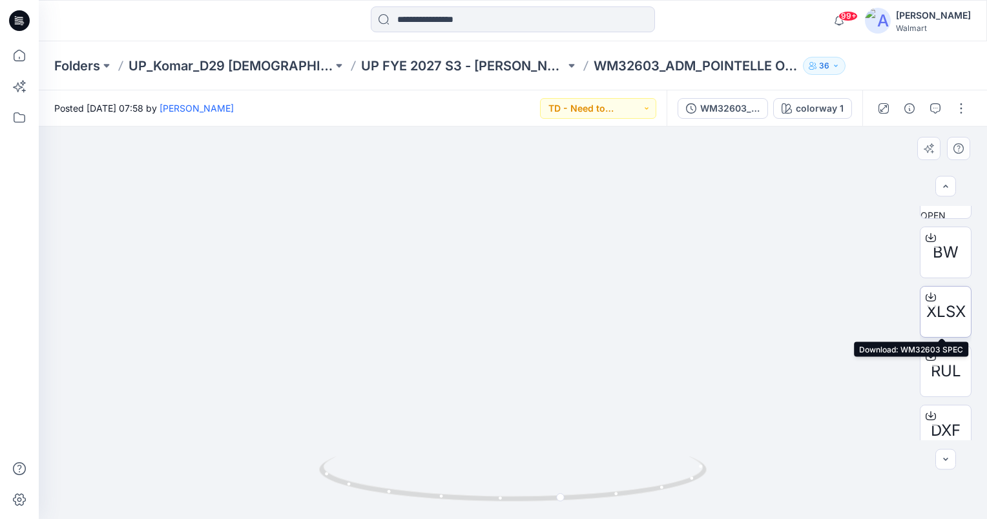
click at [949, 302] on span "XLSX" at bounding box center [945, 311] width 39 height 23
click at [660, 333] on img at bounding box center [513, 134] width 944 height 770
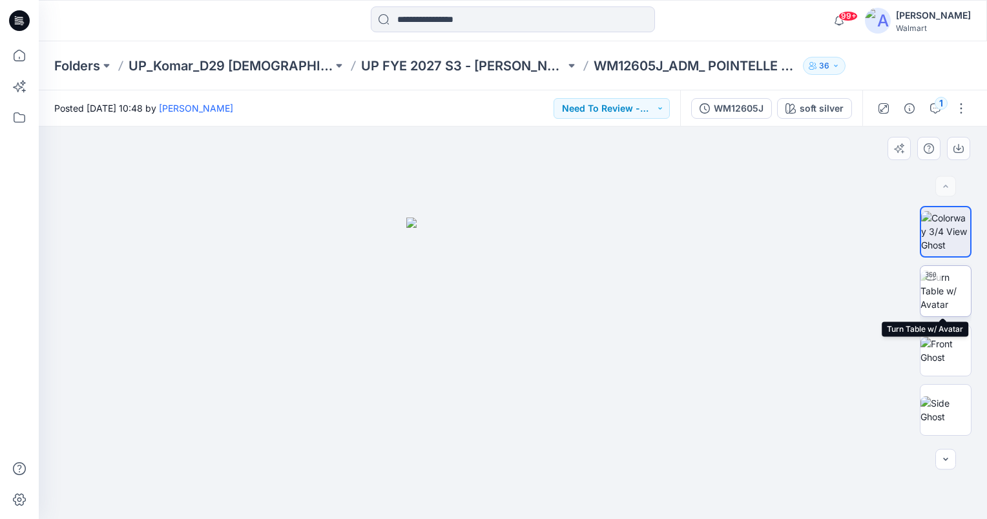
click at [942, 283] on img at bounding box center [945, 291] width 50 height 41
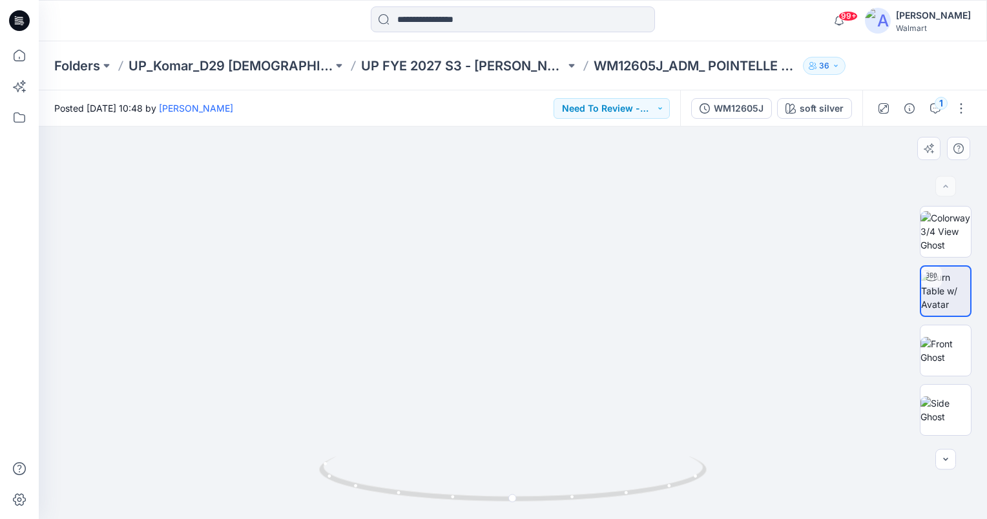
drag, startPoint x: 562, startPoint y: 346, endPoint x: 559, endPoint y: 278, distance: 67.2
click at [559, 278] on img at bounding box center [510, 13] width 1496 height 1012
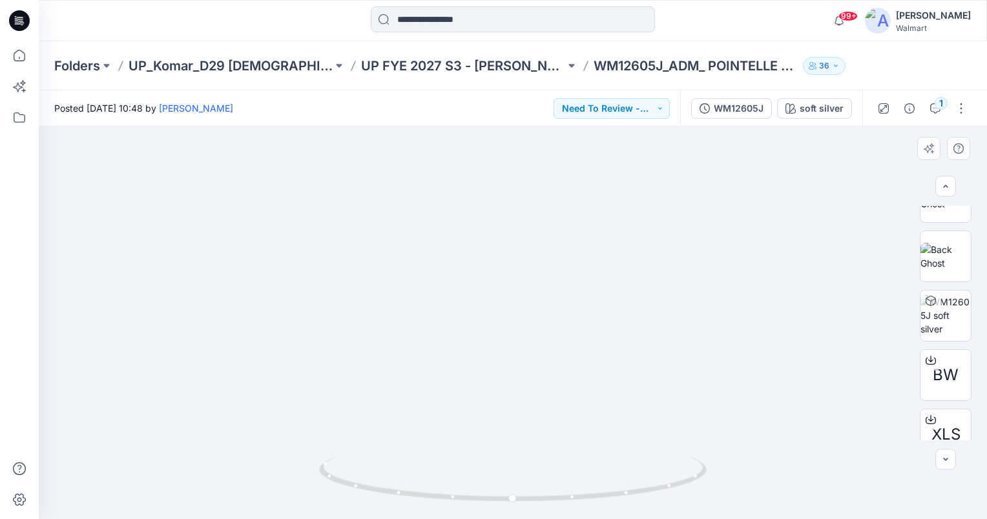
scroll to position [351, 0]
drag, startPoint x: 514, startPoint y: 496, endPoint x: 372, endPoint y: 504, distance: 142.3
click at [372, 504] on icon at bounding box center [514, 481] width 391 height 48
drag, startPoint x: 373, startPoint y: 488, endPoint x: 528, endPoint y: 497, distance: 155.3
click at [528, 497] on circle at bounding box center [526, 499] width 8 height 8
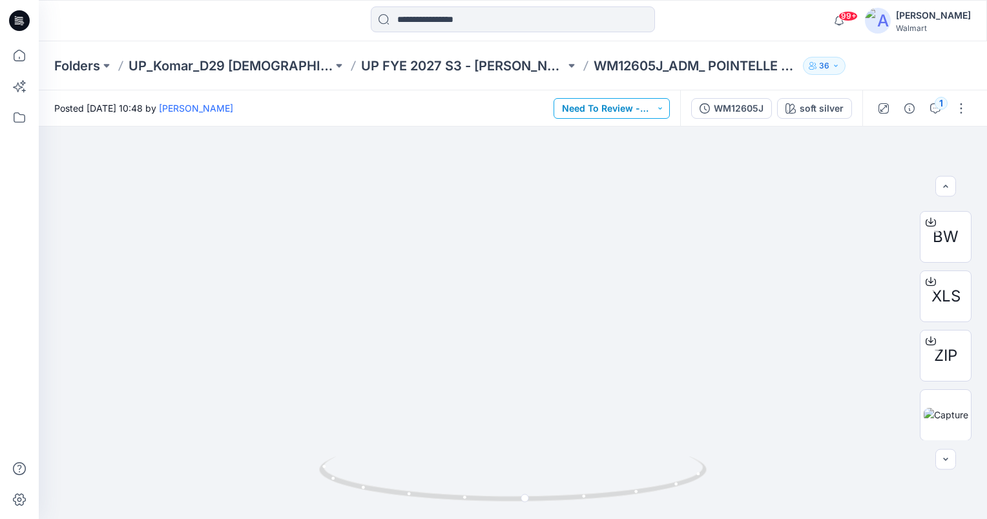
click at [664, 108] on button "Need To Review - Design/PD/Tech" at bounding box center [612, 108] width 116 height 21
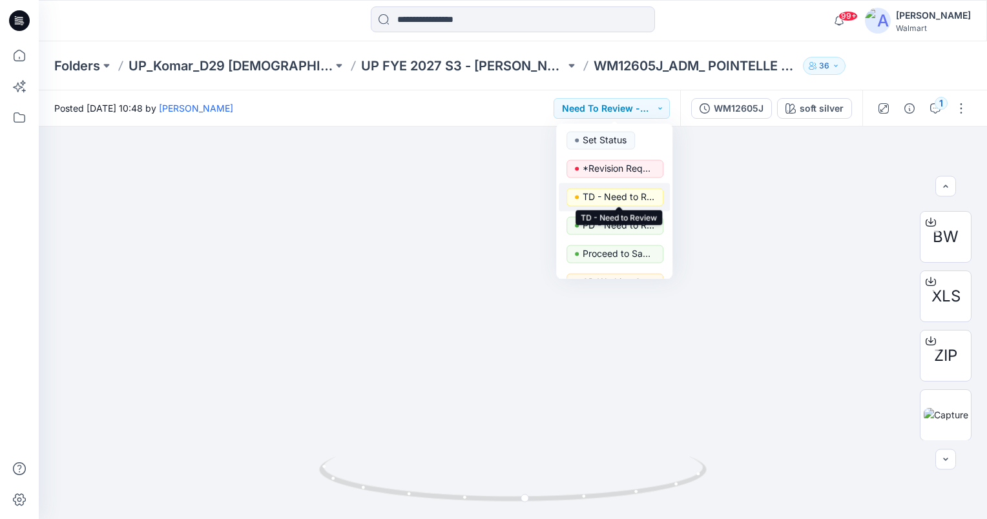
click at [625, 198] on p "TD - Need to Review" at bounding box center [619, 197] width 72 height 17
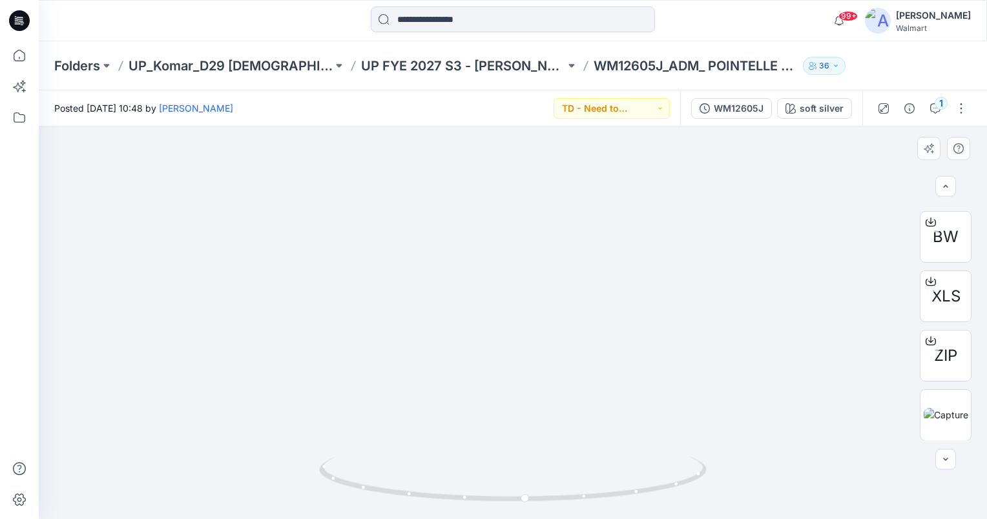
drag, startPoint x: 566, startPoint y: 201, endPoint x: 526, endPoint y: 322, distance: 127.4
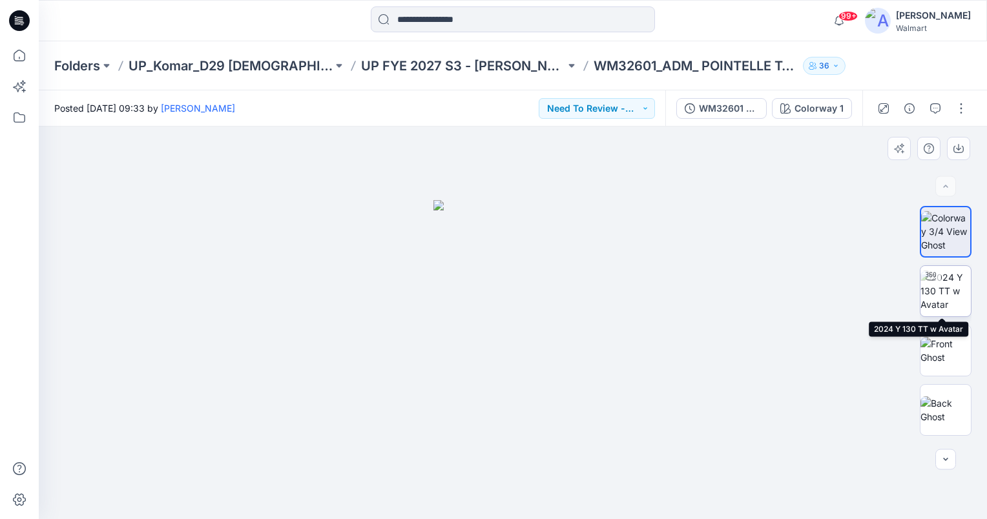
click at [937, 291] on img at bounding box center [945, 291] width 50 height 41
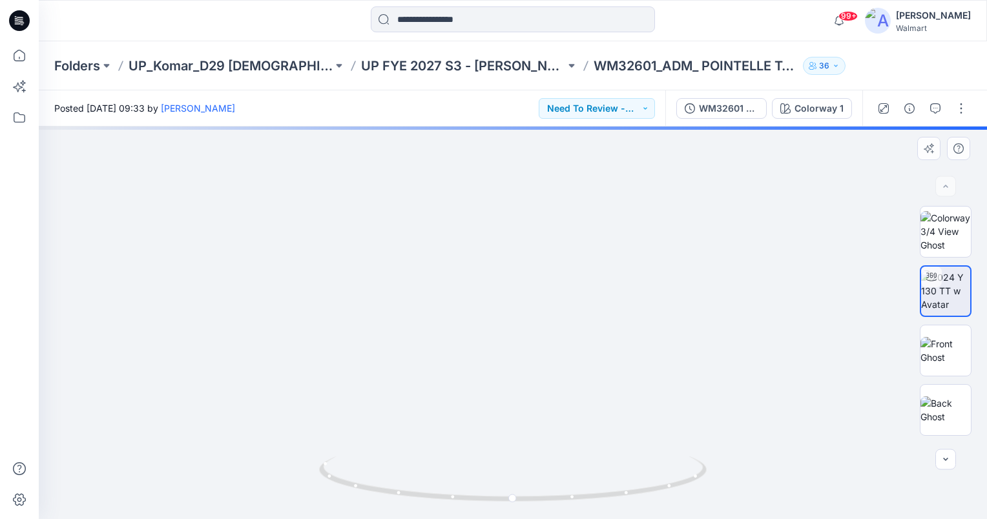
drag, startPoint x: 590, startPoint y: 376, endPoint x: 589, endPoint y: 350, distance: 25.9
click at [589, 350] on img at bounding box center [513, 172] width 944 height 694
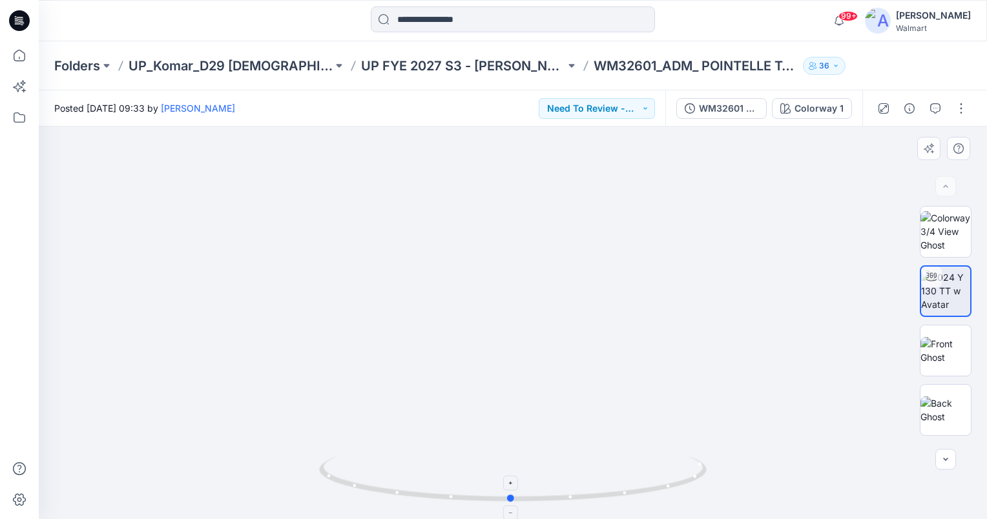
drag, startPoint x: 513, startPoint y: 499, endPoint x: 552, endPoint y: 464, distance: 51.7
click at [525, 491] on icon at bounding box center [514, 481] width 391 height 48
click at [637, 105] on button "Need To Review - Design/PD/Tech" at bounding box center [597, 108] width 116 height 21
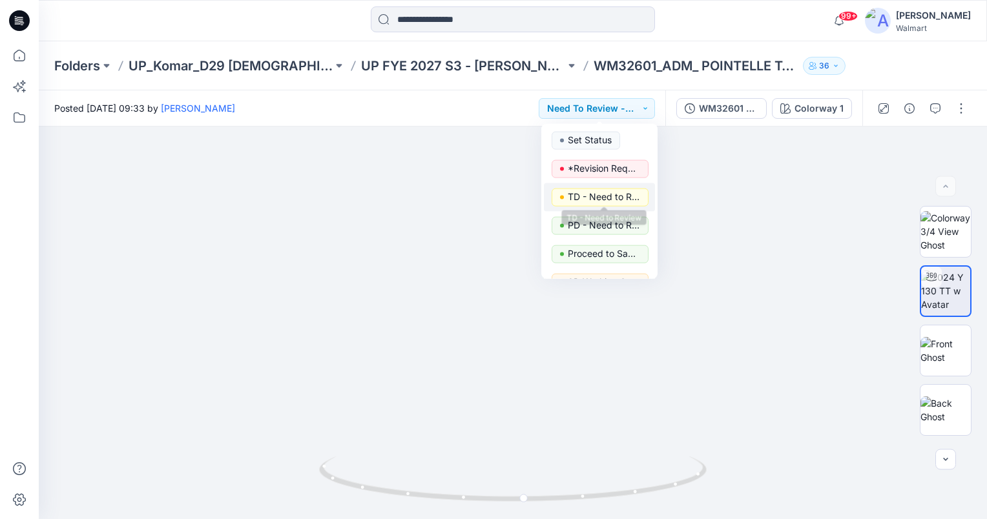
click at [612, 199] on p "TD - Need to Review" at bounding box center [604, 197] width 72 height 17
